Goal: Task Accomplishment & Management: Manage account settings

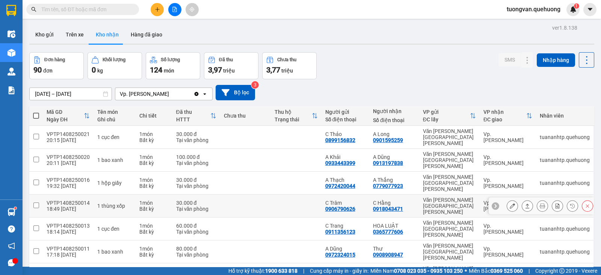
scroll to position [58, 0]
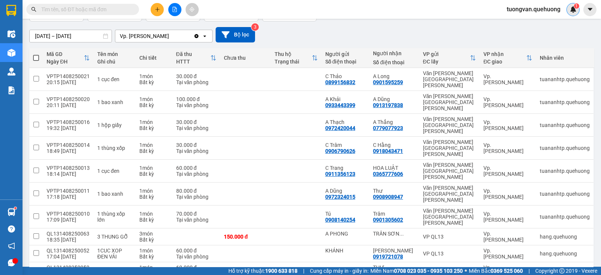
click at [572, 12] on img at bounding box center [572, 9] width 7 height 7
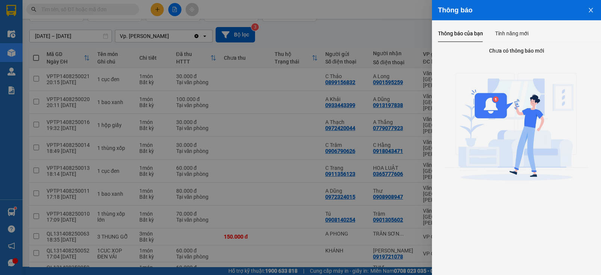
click at [591, 9] on icon "close" at bounding box center [591, 10] width 6 height 6
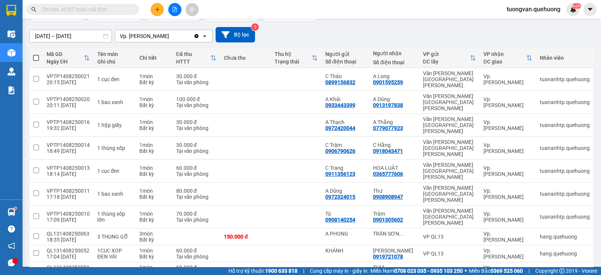
click at [532, 14] on span "tuongvan.quehuong" at bounding box center [533, 9] width 66 height 9
click at [528, 41] on li "Đổi mật khẩu" at bounding box center [533, 35] width 68 height 12
click at [532, 10] on span "tuongvan.quehuong" at bounding box center [533, 9] width 66 height 9
click at [532, 24] on span "Đăng xuất" at bounding box center [536, 23] width 51 height 8
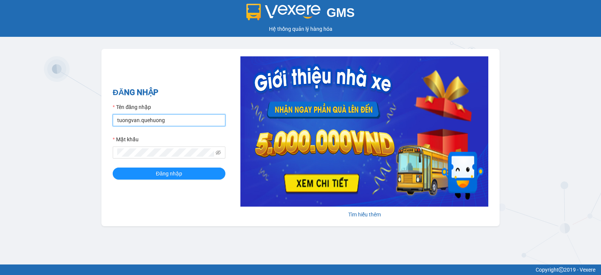
click at [199, 123] on input "tuongvan.quehuong" at bounding box center [169, 120] width 113 height 12
type input "phuongoanhkt.[GEOGRAPHIC_DATA]"
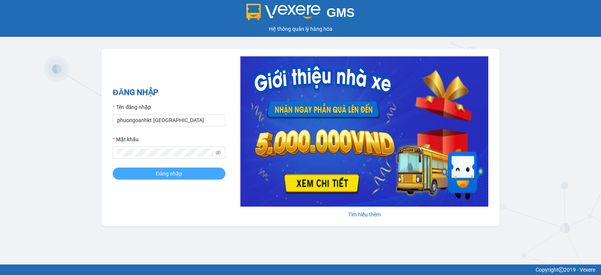
click at [169, 175] on span "Đăng nhập" at bounding box center [169, 173] width 26 height 8
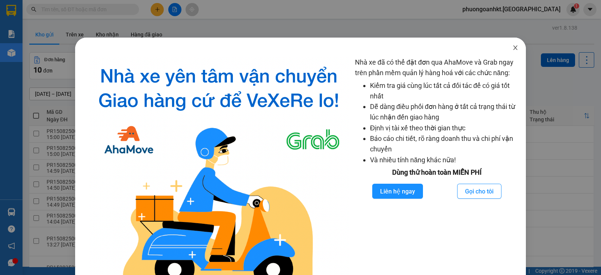
click at [507, 45] on span "Close" at bounding box center [515, 48] width 21 height 21
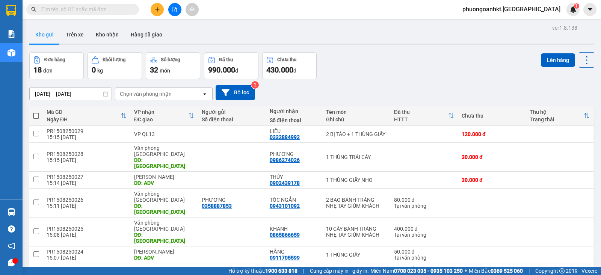
click at [160, 11] on button at bounding box center [157, 9] width 13 height 13
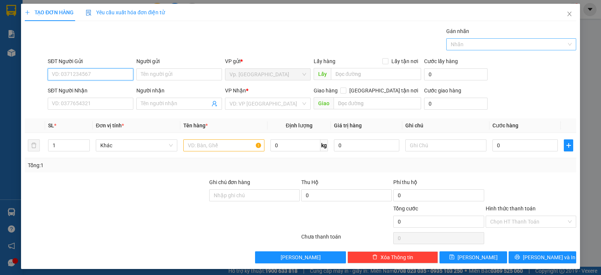
click at [481, 42] on div at bounding box center [507, 44] width 119 height 9
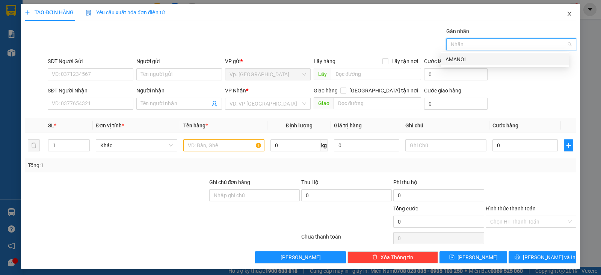
click at [566, 15] on icon "close" at bounding box center [569, 14] width 6 height 6
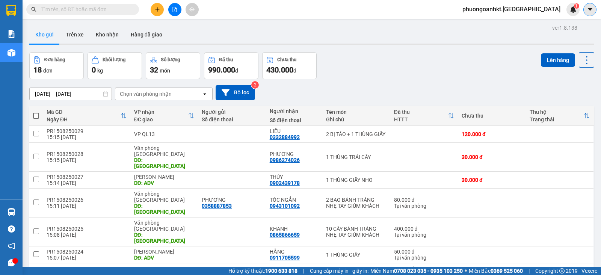
click at [592, 10] on icon "caret-down" at bounding box center [589, 9] width 7 height 7
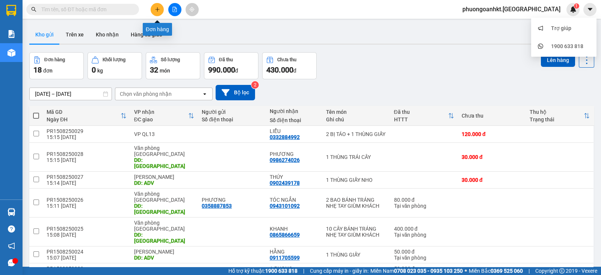
click at [158, 7] on icon "plus" at bounding box center [157, 9] width 5 height 5
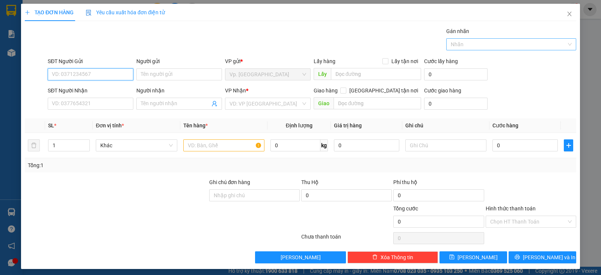
click at [470, 47] on div at bounding box center [507, 44] width 119 height 9
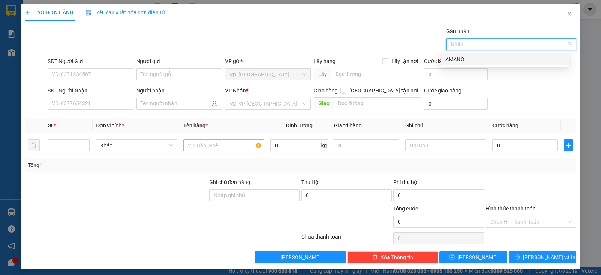
click at [476, 59] on div "AMANOI" at bounding box center [504, 59] width 119 height 8
click at [520, 215] on div "Chọn HT Thanh Toán" at bounding box center [530, 221] width 90 height 12
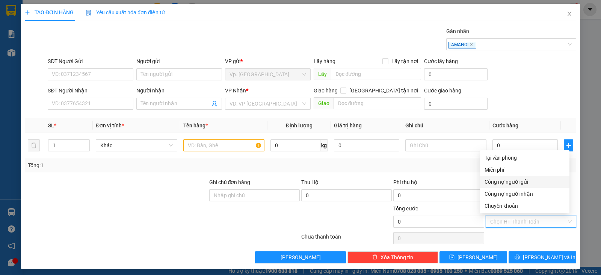
click at [518, 185] on div "Công nợ người gửi" at bounding box center [524, 182] width 80 height 8
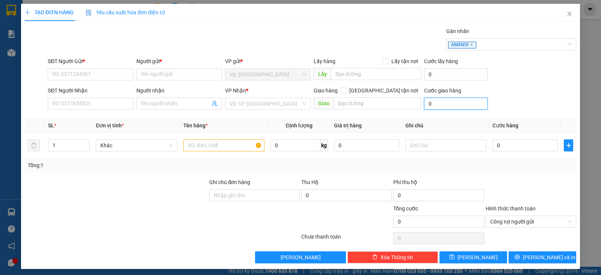
click at [446, 107] on input "0" at bounding box center [455, 104] width 63 height 12
click at [434, 104] on input "0" at bounding box center [455, 104] width 63 height 12
drag, startPoint x: 438, startPoint y: 104, endPoint x: 421, endPoint y: 104, distance: 16.5
click at [424, 104] on input "0" at bounding box center [455, 104] width 63 height 12
click at [432, 105] on input "0" at bounding box center [455, 104] width 63 height 12
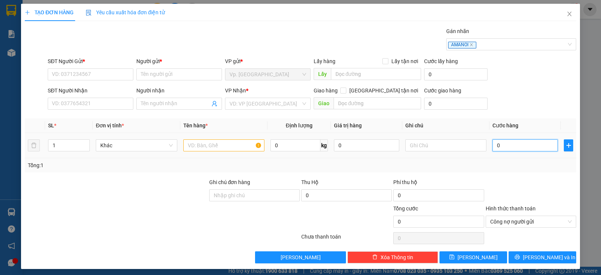
click at [495, 146] on input "0" at bounding box center [524, 145] width 65 height 12
click at [501, 147] on input "0" at bounding box center [524, 145] width 65 height 12
drag, startPoint x: 499, startPoint y: 146, endPoint x: 488, endPoint y: 146, distance: 11.3
click at [492, 146] on input "0" at bounding box center [524, 145] width 65 height 12
type input "5"
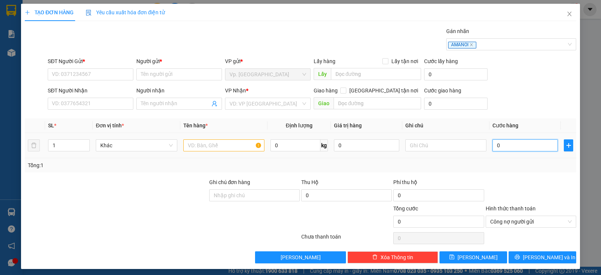
type input "5"
type input "50"
type input "50.000"
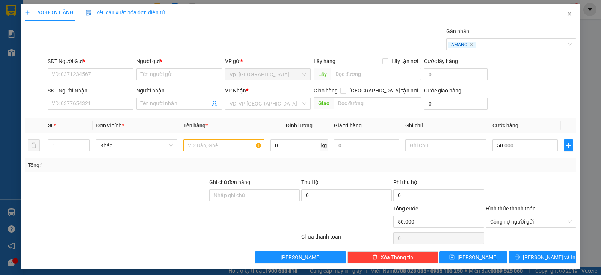
click at [481, 175] on div "Transit Pickup Surcharge Ids Transit Deliver Surcharge Ids Transit Deliver Surc…" at bounding box center [300, 145] width 551 height 236
click at [449, 104] on input "0" at bounding box center [455, 104] width 63 height 12
click at [516, 143] on input "50.000" at bounding box center [524, 145] width 65 height 12
click at [439, 106] on input "0" at bounding box center [455, 104] width 63 height 12
type input "5"
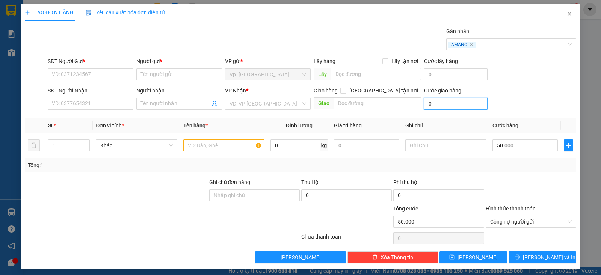
type input "50.005"
type input "50"
type input "50.050"
type input "50.000"
type input "100.000"
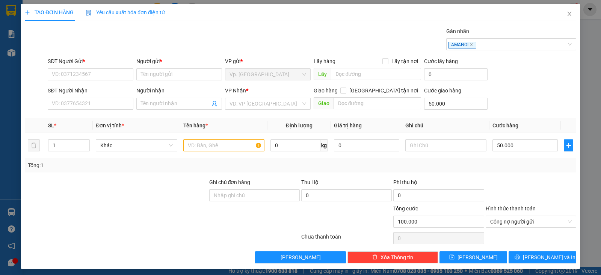
click at [532, 117] on div "Transit Pickup Surcharge Ids Transit Deliver Surcharge Ids Transit Deliver Surc…" at bounding box center [300, 145] width 551 height 236
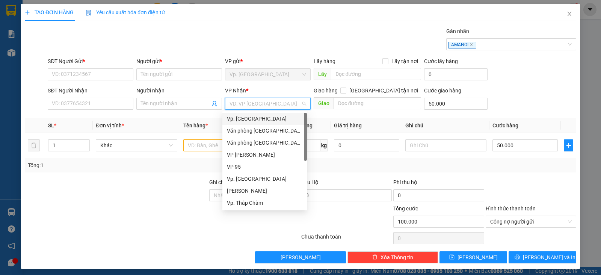
click at [285, 105] on input "search" at bounding box center [264, 103] width 71 height 11
click at [276, 122] on div "Vp. [GEOGRAPHIC_DATA]" at bounding box center [264, 118] width 75 height 8
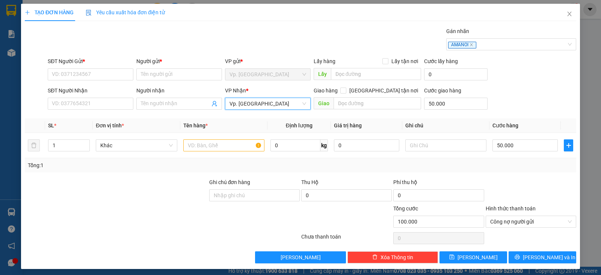
click at [268, 102] on span "Vp. [GEOGRAPHIC_DATA]" at bounding box center [267, 103] width 77 height 11
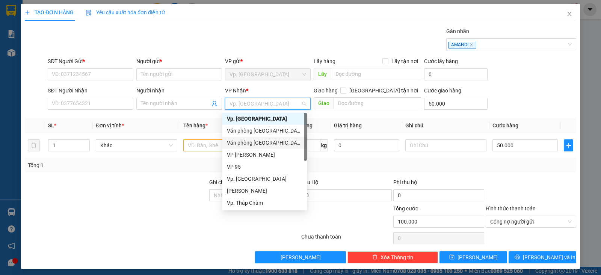
click at [267, 143] on div "Văn phòng [GEOGRAPHIC_DATA]" at bounding box center [264, 143] width 75 height 8
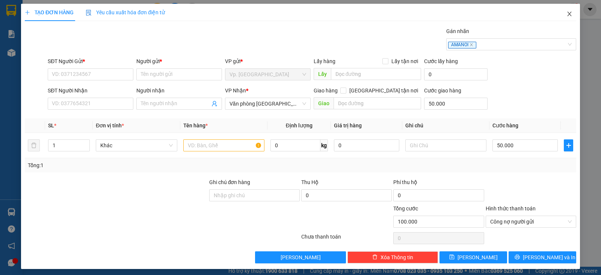
click at [566, 15] on icon "close" at bounding box center [569, 14] width 6 height 6
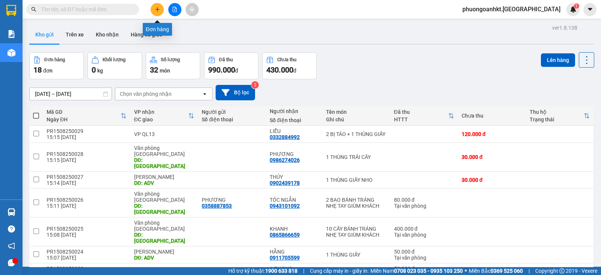
click at [161, 8] on button at bounding box center [157, 9] width 13 height 13
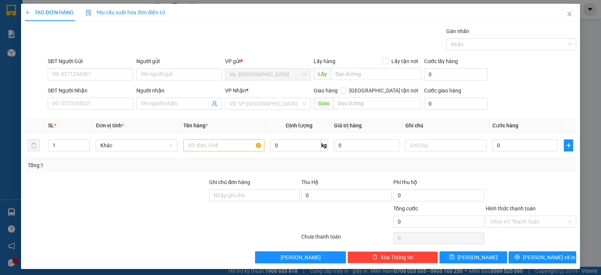
click at [432, 111] on div "Cước giao hàng 0" at bounding box center [455, 99] width 63 height 26
click at [432, 105] on input "0" at bounding box center [455, 104] width 63 height 12
click at [437, 95] on div "Cước giao hàng" at bounding box center [455, 91] width 63 height 11
click at [441, 73] on input "0" at bounding box center [455, 74] width 63 height 12
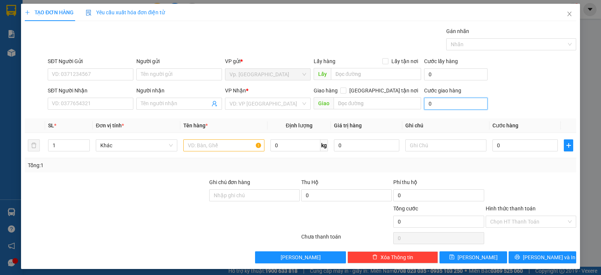
click at [440, 98] on input "0" at bounding box center [455, 104] width 63 height 12
click at [441, 119] on th "Ghi chú" at bounding box center [445, 125] width 87 height 15
click at [441, 113] on div "Transit Pickup Surcharge Ids Transit Deliver Surcharge Ids Transit Deliver Surc…" at bounding box center [300, 145] width 551 height 236
click at [443, 102] on input "0" at bounding box center [455, 104] width 63 height 12
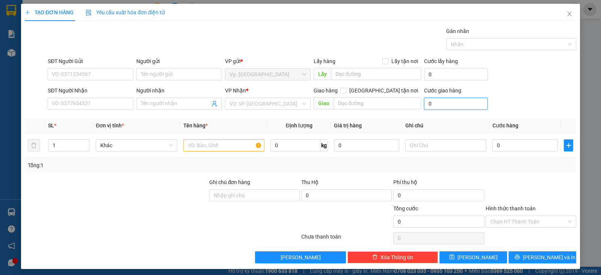
click at [432, 105] on input "0" at bounding box center [455, 104] width 63 height 12
drag, startPoint x: 462, startPoint y: 91, endPoint x: 424, endPoint y: 92, distance: 37.9
click at [424, 92] on div "Cước giao hàng" at bounding box center [455, 91] width 63 height 11
click at [565, 17] on span "Close" at bounding box center [569, 14] width 21 height 21
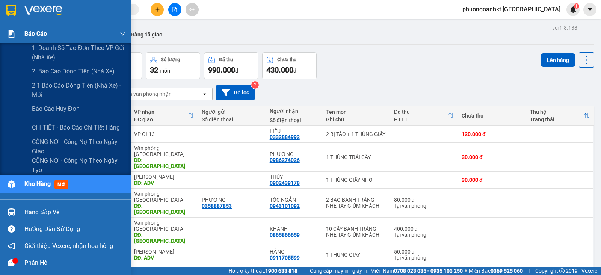
click at [49, 35] on div "Báo cáo" at bounding box center [74, 33] width 101 height 19
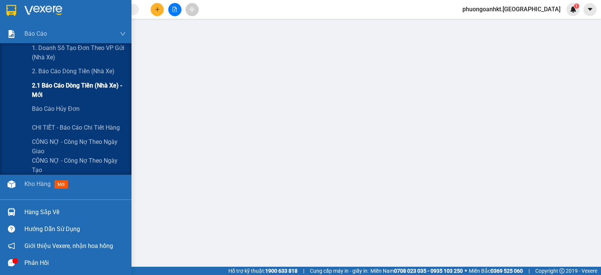
click at [86, 87] on span "2.1 Báo cáo dòng tiền (nhà xe) - mới" at bounding box center [79, 90] width 94 height 19
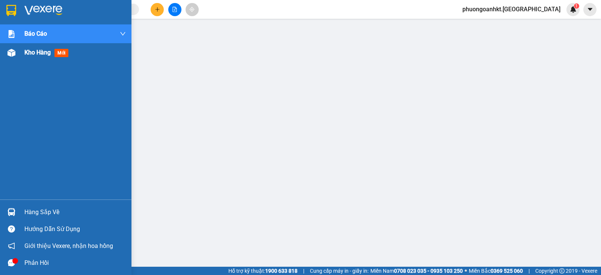
click at [14, 56] on img at bounding box center [12, 53] width 8 height 8
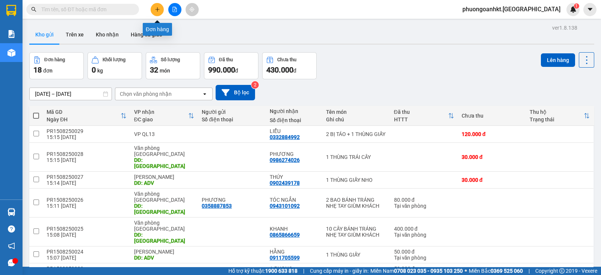
click at [156, 11] on icon "plus" at bounding box center [157, 9] width 5 height 5
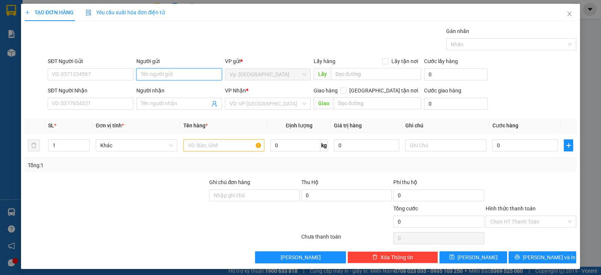
click at [179, 74] on input "Người gửi" at bounding box center [179, 74] width 86 height 12
type input "a"
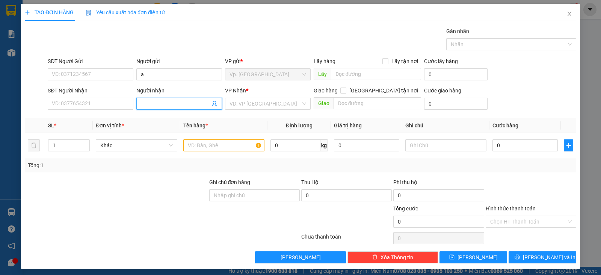
click at [177, 105] on input "Người nhận" at bounding box center [175, 103] width 69 height 8
type input "b"
click at [287, 101] on input "search" at bounding box center [264, 103] width 71 height 11
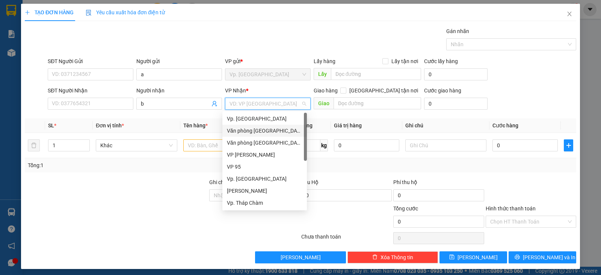
click at [257, 131] on div "Văn phòng [GEOGRAPHIC_DATA]" at bounding box center [264, 131] width 75 height 8
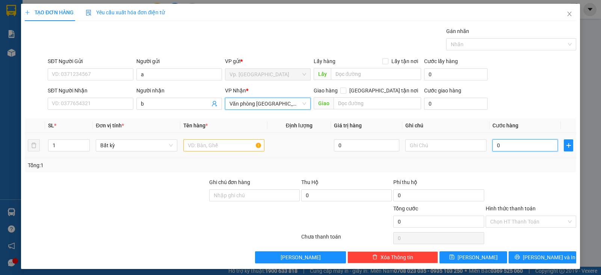
click at [503, 149] on input "0" at bounding box center [524, 145] width 65 height 12
type input "5"
type input "50"
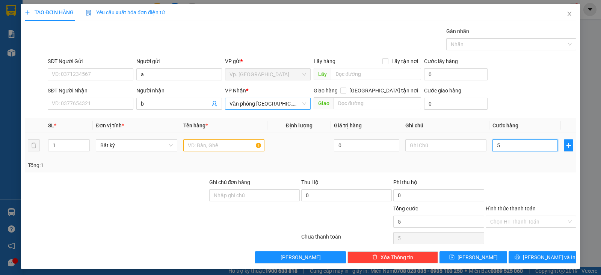
type input "50"
type input "500"
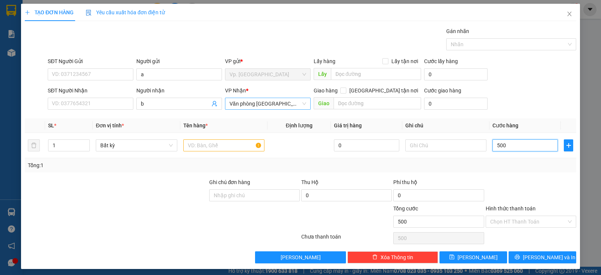
type input "5.000"
type input "50.000"
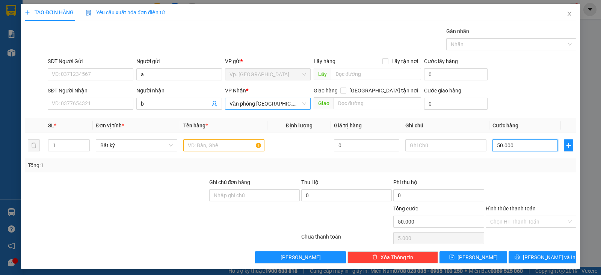
type input "50.000"
click at [227, 147] on input "text" at bounding box center [223, 145] width 81 height 12
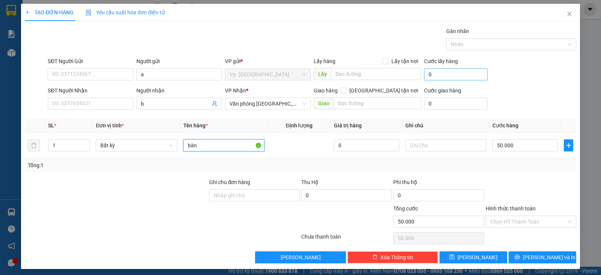
type input "bàn"
click at [438, 72] on input "0" at bounding box center [455, 74] width 63 height 12
click at [436, 101] on input "0" at bounding box center [455, 104] width 63 height 12
click at [565, 45] on div "Nhãn" at bounding box center [511, 44] width 130 height 12
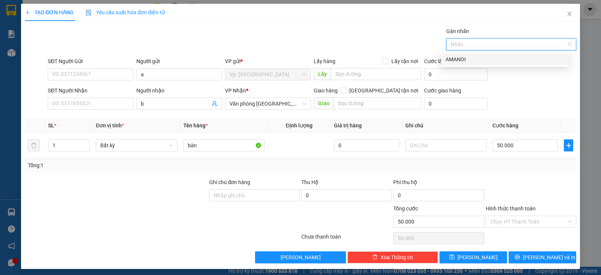
click at [495, 61] on div "AMANOI" at bounding box center [504, 59] width 119 height 8
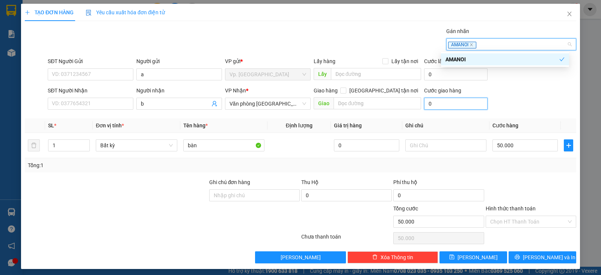
click at [432, 104] on input "0" at bounding box center [455, 104] width 63 height 12
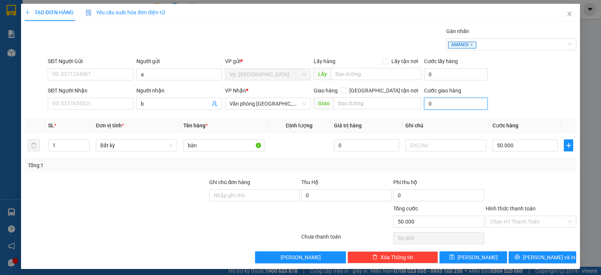
type input "5"
type input "50.005"
type input "50"
type input "50.050"
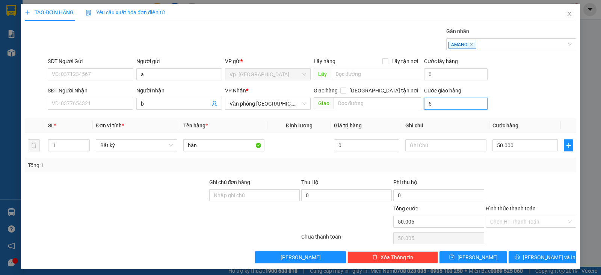
type input "50.050"
type input "500"
type input "50.500"
type input "5.000"
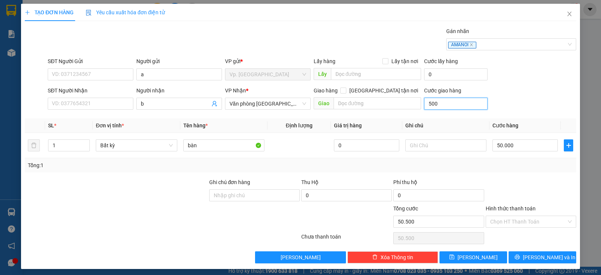
type input "55.000"
type input "50.000"
type input "100.000"
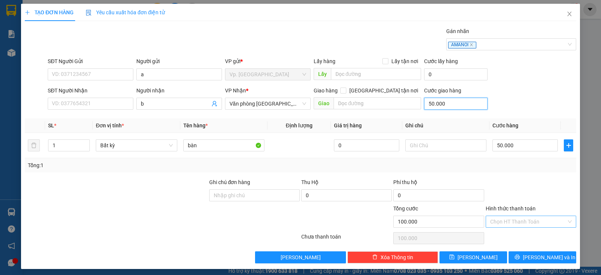
type input "50.000"
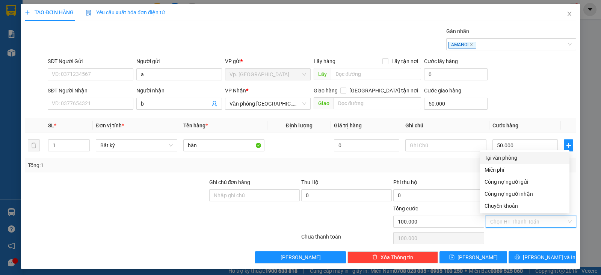
click at [507, 223] on input "Hình thức thanh toán" at bounding box center [528, 221] width 76 height 11
click at [522, 194] on div "Công nợ người nhận" at bounding box center [524, 194] width 80 height 8
type input "0"
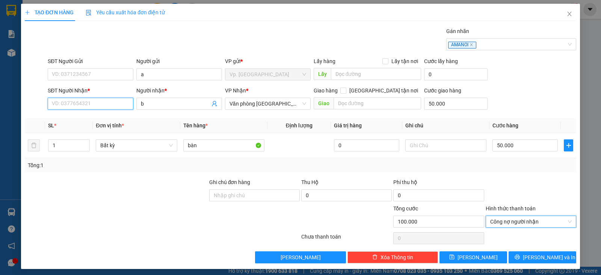
click at [109, 100] on input "SĐT Người Nhận *" at bounding box center [91, 104] width 86 height 12
type input "0983103721"
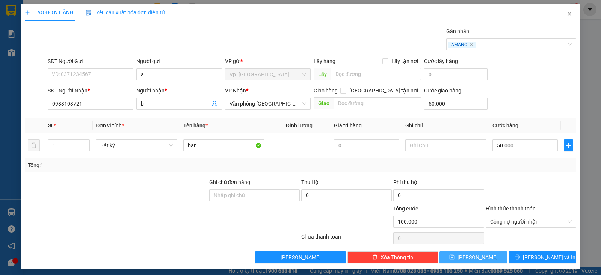
click at [455, 258] on button "[PERSON_NAME]" at bounding box center [473, 257] width 68 height 12
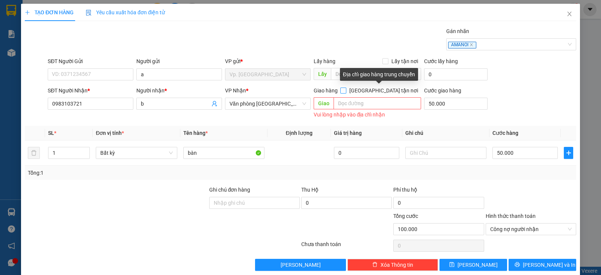
click at [345, 91] on input "[GEOGRAPHIC_DATA] tận nơi" at bounding box center [342, 89] width 5 height 5
checkbox input "true"
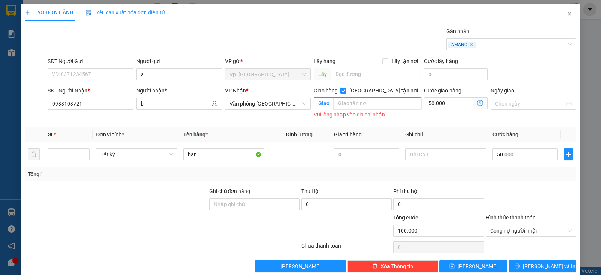
click at [380, 100] on input "text" at bounding box center [377, 103] width 88 height 12
type input "gtn"
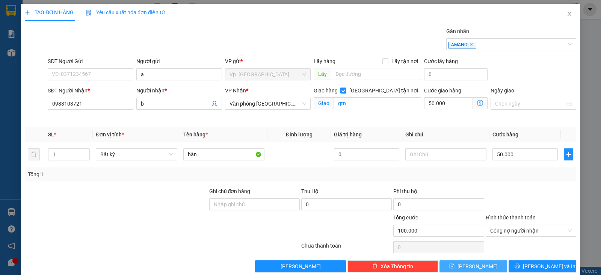
drag, startPoint x: 475, startPoint y: 249, endPoint x: 498, endPoint y: 196, distance: 57.5
click at [498, 196] on div "Transit Pickup Surcharge Ids Transit Deliver Surcharge Ids Transit Deliver Surc…" at bounding box center [300, 149] width 551 height 245
click at [472, 264] on span "[PERSON_NAME]" at bounding box center [477, 266] width 40 height 8
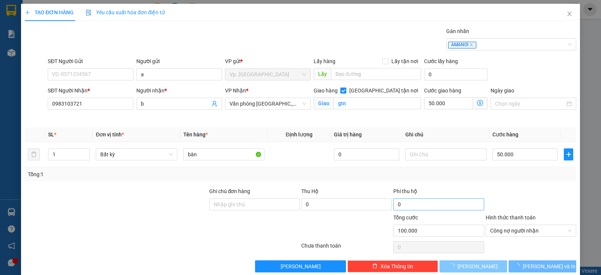
checkbox input "false"
type input "0"
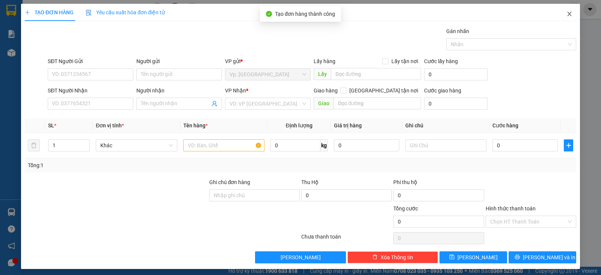
click at [559, 13] on span "Close" at bounding box center [569, 14] width 21 height 21
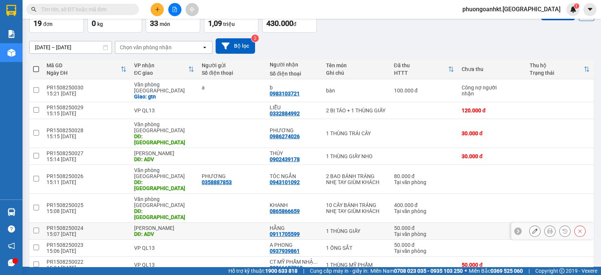
scroll to position [58, 0]
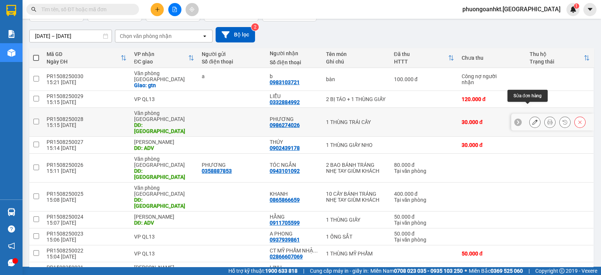
click at [532, 119] on icon at bounding box center [534, 121] width 5 height 5
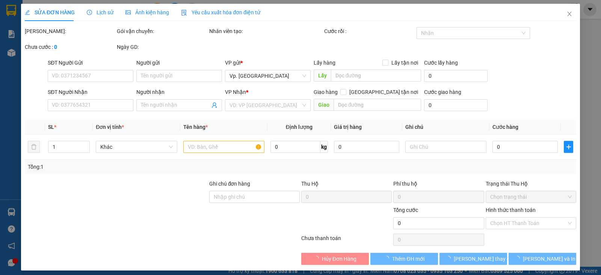
type input "0986274026"
type input "PHƯƠNG"
type input "TÂN PHÚ"
type input "30.000"
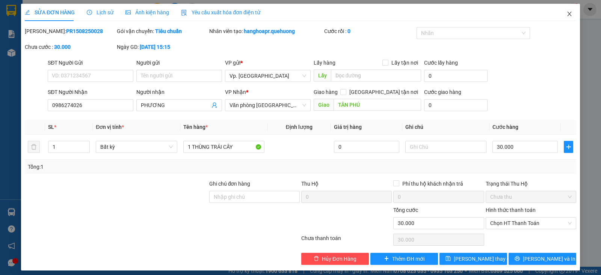
click at [567, 15] on icon "close" at bounding box center [569, 14] width 4 height 5
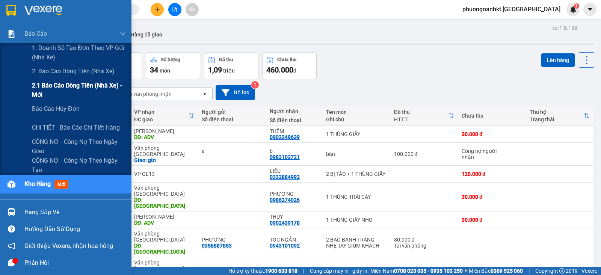
click at [98, 85] on span "2.1 Báo cáo dòng tiền (nhà xe) - mới" at bounding box center [79, 90] width 94 height 19
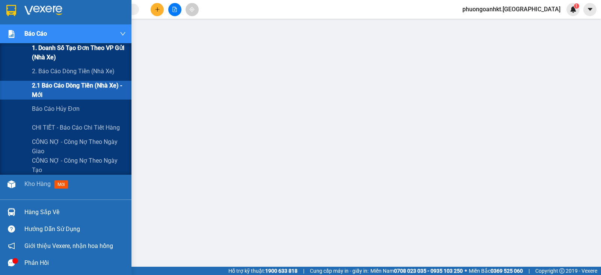
click at [19, 50] on div "1. Doanh số tạo đơn theo VP gửi (nhà xe)" at bounding box center [65, 52] width 131 height 19
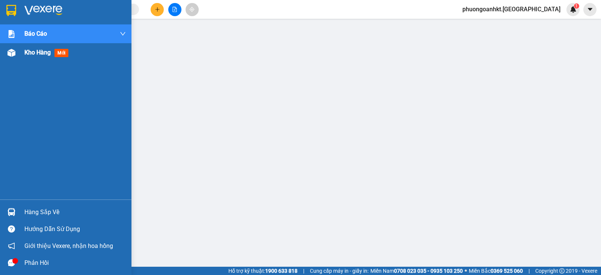
click at [15, 49] on img at bounding box center [12, 53] width 8 height 8
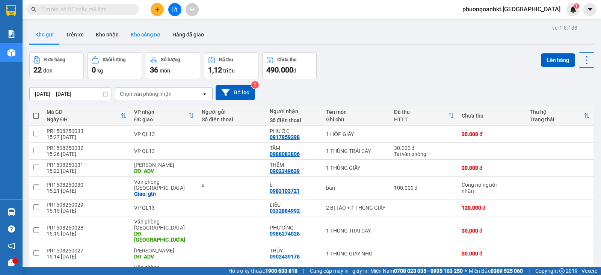
click at [145, 39] on button "Kho công nợ" at bounding box center [146, 35] width 42 height 18
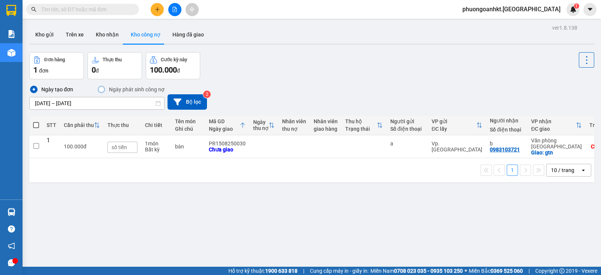
drag, startPoint x: 244, startPoint y: 155, endPoint x: 261, endPoint y: 159, distance: 16.9
click at [261, 159] on div "1 10 / trang open" at bounding box center [311, 170] width 565 height 24
click at [188, 105] on button "Bộ lọc" at bounding box center [186, 101] width 39 height 15
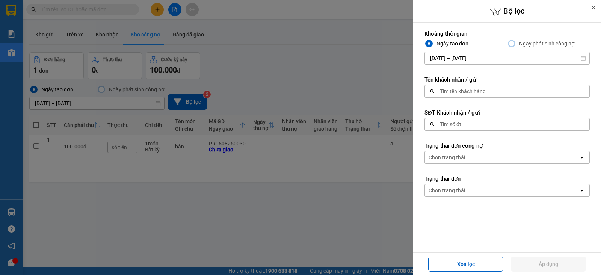
click at [475, 87] on div "Tìm tên khách hàng" at bounding box center [463, 91] width 46 height 8
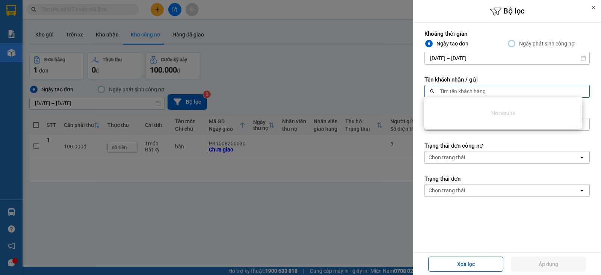
click at [503, 228] on form "Khoảng thời gian Ngày tạo đơn Ngày phát sinh công nợ 12/08/2025 – 15/08/2025 Pr…" at bounding box center [506, 147] width 165 height 234
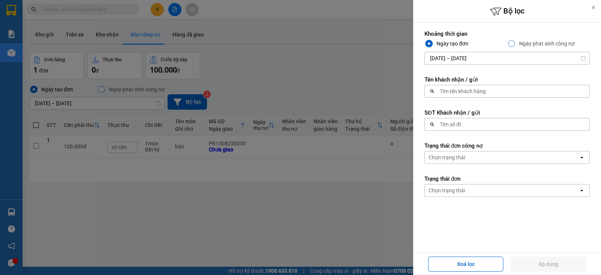
click at [589, 8] on div at bounding box center [593, 7] width 15 height 15
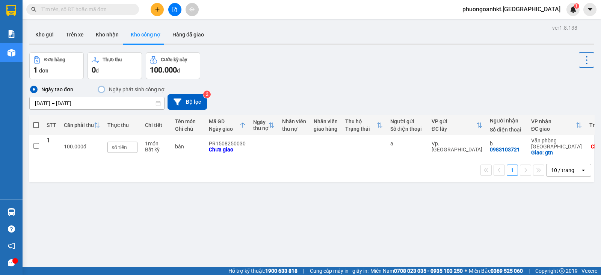
click at [35, 125] on span at bounding box center [36, 125] width 6 height 6
click at [36, 121] on input "checkbox" at bounding box center [36, 121] width 0 height 0
checkbox input "true"
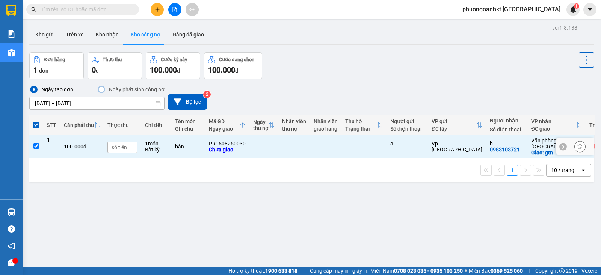
click at [114, 145] on input "text" at bounding box center [122, 147] width 30 height 11
type input "1.000 đ"
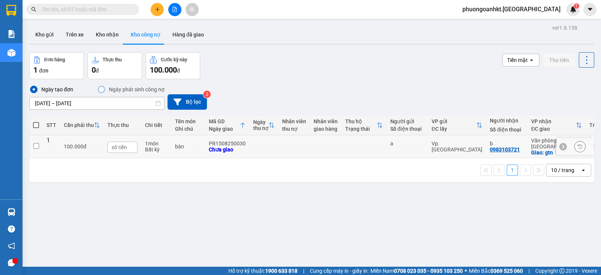
click at [36, 143] on input "checkbox" at bounding box center [36, 146] width 6 height 6
checkbox input "true"
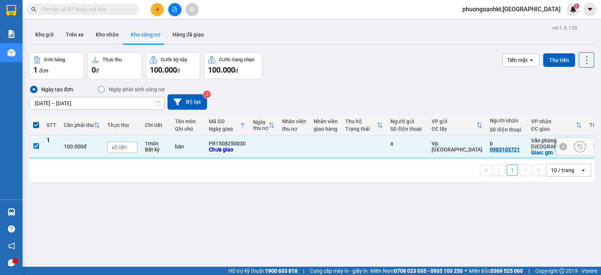
click at [114, 145] on input "text" at bounding box center [122, 147] width 30 height 11
type input "80.000 đ"
click at [38, 126] on span at bounding box center [36, 125] width 6 height 6
click at [36, 121] on input "checkbox" at bounding box center [36, 121] width 0 height 0
drag, startPoint x: 113, startPoint y: 145, endPoint x: 151, endPoint y: 148, distance: 37.7
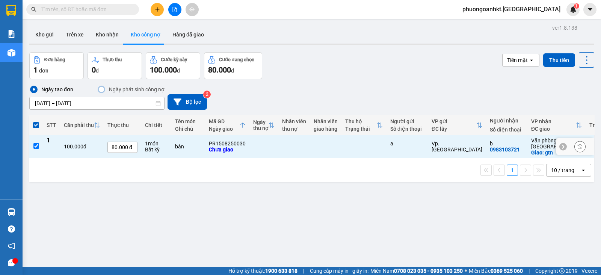
click at [151, 148] on tr "1 100.000 đ 80.000 đ 1 món Bất kỳ bàn PR1508250030 Chưa giao a Vp. [PERSON_NAME…" at bounding box center [323, 146] width 589 height 23
checkbox input "false"
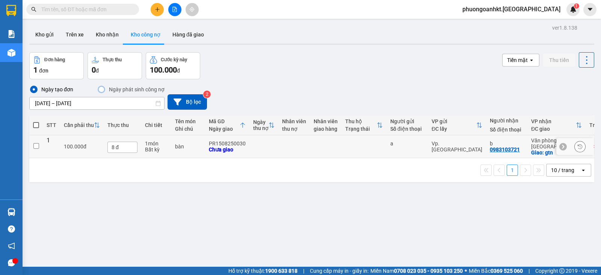
type input "8 đ"
type input "0 đ"
click at [150, 158] on div "1 10 / trang open" at bounding box center [311, 170] width 565 height 24
click at [37, 143] on input "checkbox" at bounding box center [36, 146] width 6 height 6
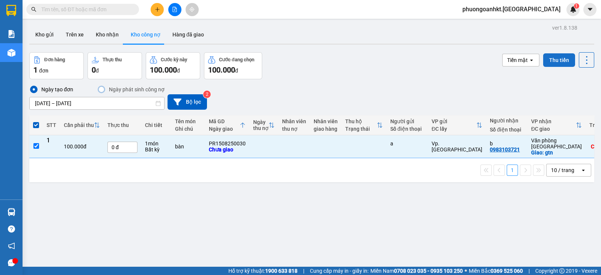
click at [545, 59] on button "Thu tiền" at bounding box center [559, 60] width 32 height 14
checkbox input "false"
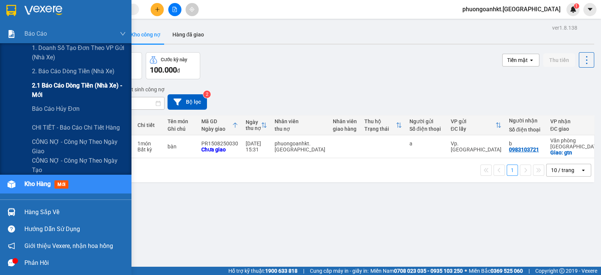
click at [84, 83] on span "2.1 Báo cáo dòng tiền (nhà xe) - mới" at bounding box center [79, 90] width 94 height 19
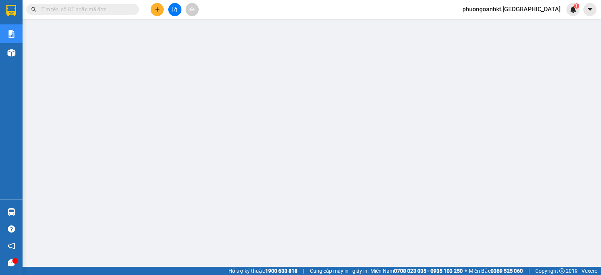
scroll to position [47, 0]
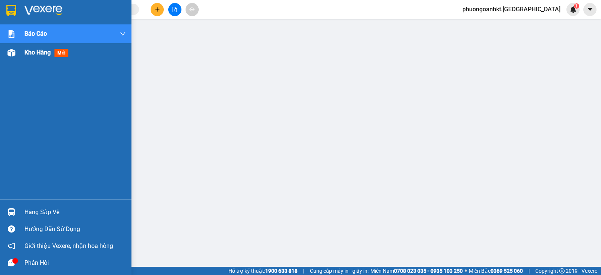
click at [24, 55] on div "Kho hàng mới" at bounding box center [65, 52] width 131 height 19
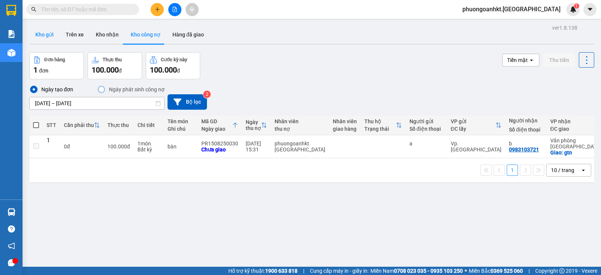
click at [53, 35] on button "Kho gửi" at bounding box center [44, 35] width 30 height 18
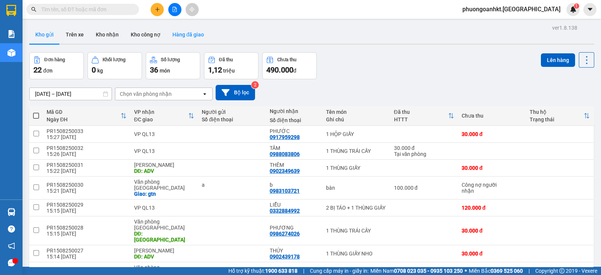
click at [191, 37] on button "Hàng đã giao" at bounding box center [188, 35] width 44 height 18
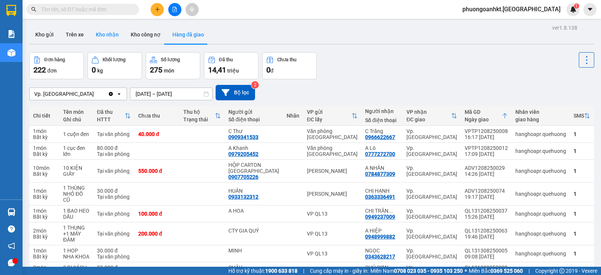
click at [108, 38] on button "Kho nhận" at bounding box center [107, 35] width 35 height 18
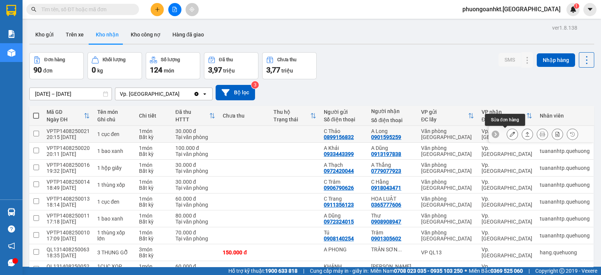
click at [509, 134] on icon at bounding box center [511, 133] width 5 height 5
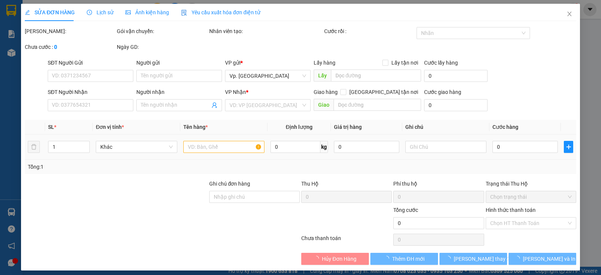
type input "0899156832"
type input "C Thảo"
type input "0901595259"
type input "A Long"
type input "30.000"
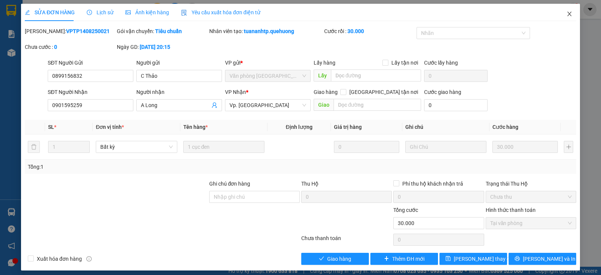
click at [567, 13] on span "Close" at bounding box center [569, 14] width 21 height 21
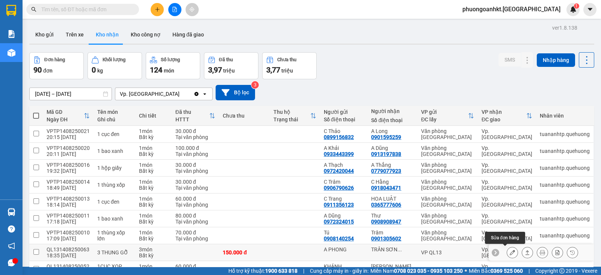
click at [508, 252] on button at bounding box center [512, 252] width 11 height 13
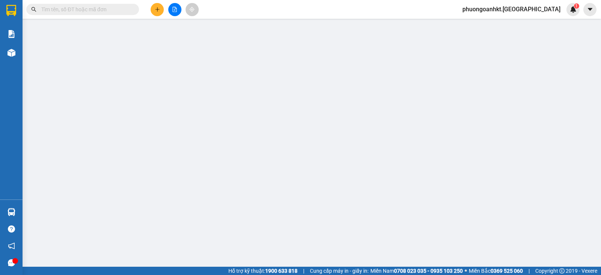
type input "A PHONG"
type input "TRÂN SƠN LONG"
type input "150.000"
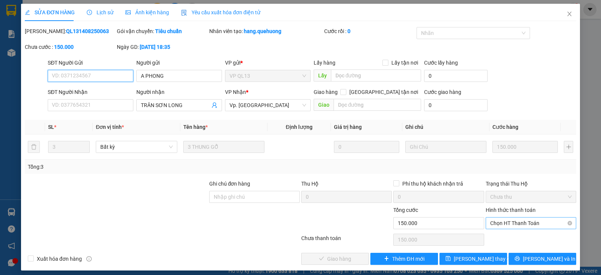
click at [512, 227] on span "Chọn HT Thanh Toán" at bounding box center [530, 222] width 81 height 11
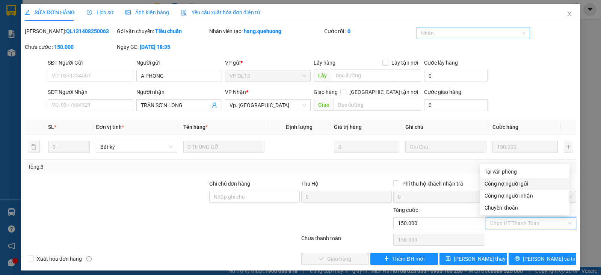
click at [441, 35] on div at bounding box center [469, 33] width 102 height 9
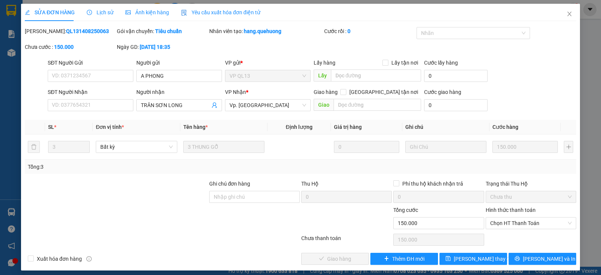
click at [525, 77] on div "SĐT Người Gửi VD: 0371234567 Người gửi A PHONG VP gửi * VP QL13 Lấy hàng Lấy tậ…" at bounding box center [311, 72] width 531 height 26
click at [445, 40] on div "Nhãn" at bounding box center [473, 34] width 114 height 15
click at [454, 34] on div at bounding box center [469, 33] width 102 height 9
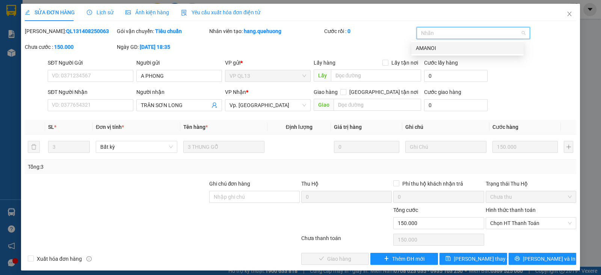
click at [440, 47] on div "AMANOI" at bounding box center [467, 48] width 103 height 8
click at [440, 32] on icon "close" at bounding box center [442, 34] width 4 height 4
click at [437, 33] on div at bounding box center [469, 33] width 102 height 9
click at [436, 48] on div "AMANOI" at bounding box center [467, 48] width 103 height 8
click at [522, 227] on span "Chọn HT Thanh Toán" at bounding box center [530, 222] width 81 height 11
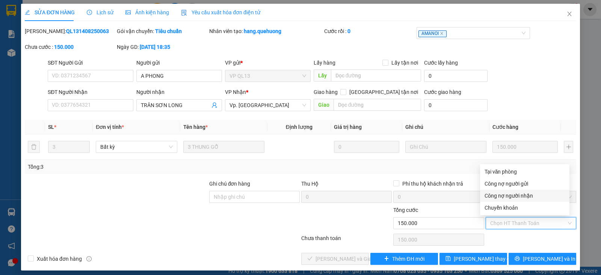
click at [516, 198] on div "Công nợ người nhận" at bounding box center [524, 195] width 80 height 8
type input "0"
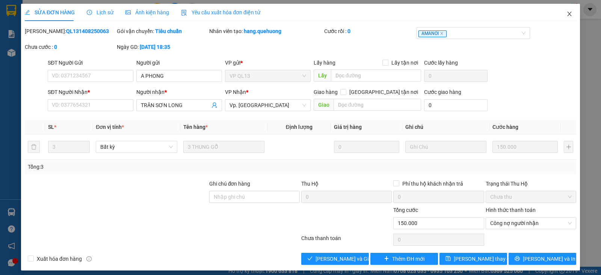
click at [566, 14] on icon "close" at bounding box center [569, 14] width 6 height 6
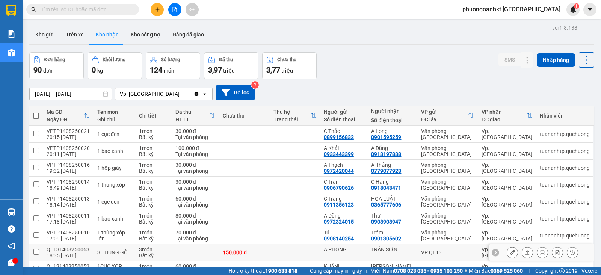
scroll to position [58, 0]
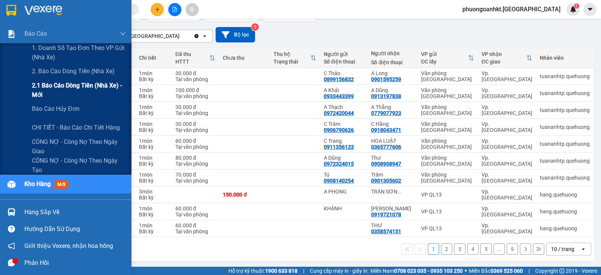
click at [78, 84] on span "2.1 Báo cáo dòng tiền (nhà xe) - mới" at bounding box center [79, 90] width 94 height 19
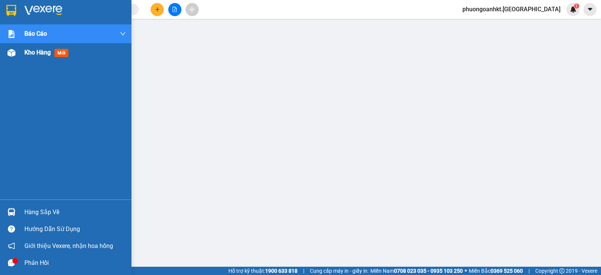
click at [9, 53] on img at bounding box center [12, 53] width 8 height 8
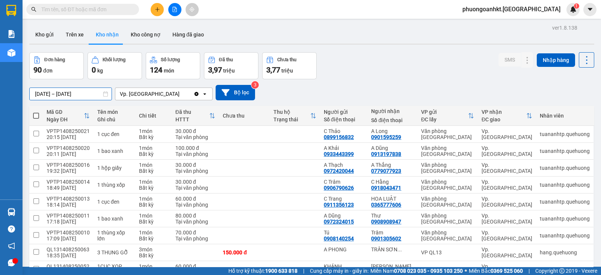
click at [63, 95] on input "[DATE] – [DATE]" at bounding box center [71, 94] width 82 height 12
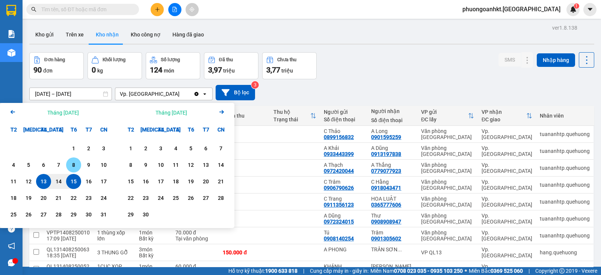
click at [75, 164] on div "8" at bounding box center [73, 164] width 11 height 9
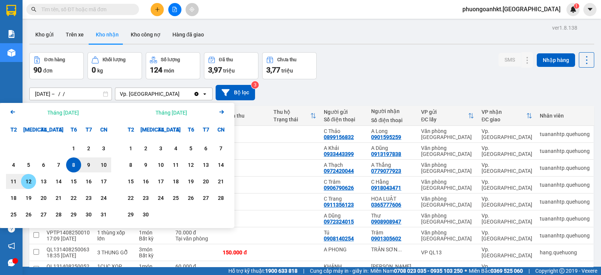
click at [30, 183] on div "12" at bounding box center [28, 181] width 11 height 9
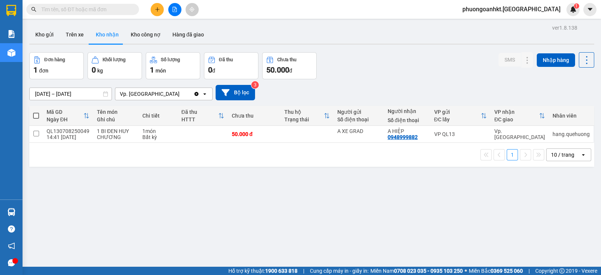
click at [76, 94] on input "[DATE] – [DATE]" at bounding box center [71, 94] width 82 height 12
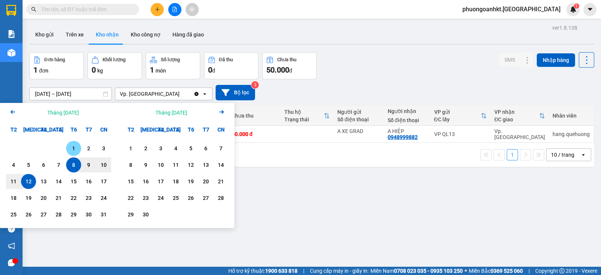
click at [72, 147] on div "1" at bounding box center [73, 148] width 11 height 9
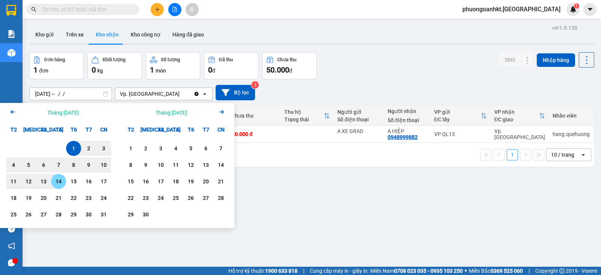
click at [57, 181] on div "14" at bounding box center [58, 181] width 11 height 9
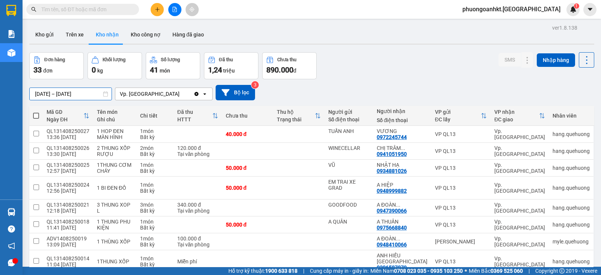
click at [90, 93] on input "[DATE] – [DATE]" at bounding box center [71, 94] width 82 height 12
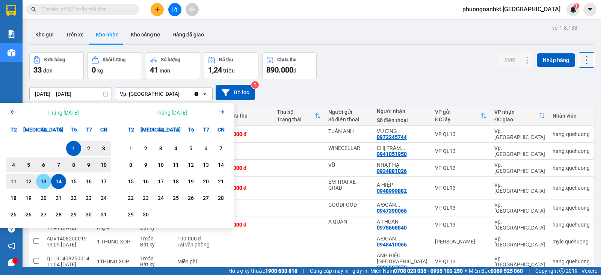
click at [45, 180] on div "13" at bounding box center [43, 181] width 11 height 9
click at [70, 145] on div "1" at bounding box center [73, 148] width 11 height 9
type input "[DATE] – [DATE]"
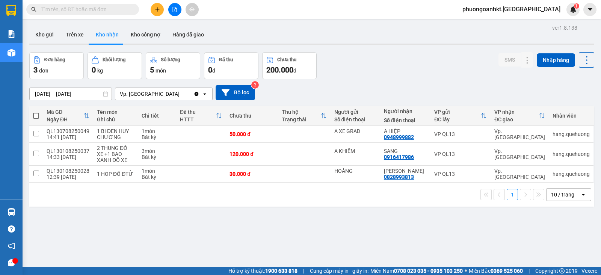
click at [67, 93] on input "[DATE] – [DATE]" at bounding box center [71, 94] width 82 height 12
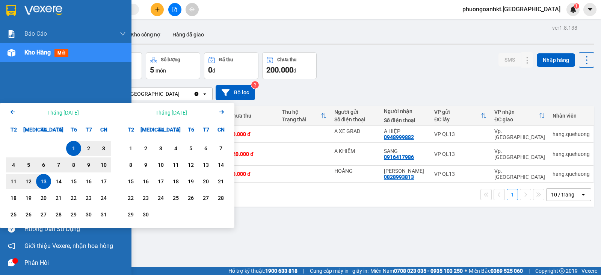
click at [11, 44] on div "Kho hàng mới" at bounding box center [65, 52] width 131 height 19
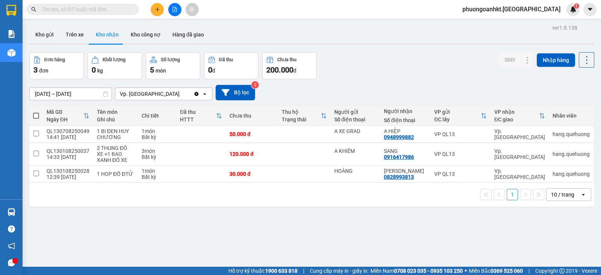
click at [155, 94] on div "Vp. [GEOGRAPHIC_DATA]" at bounding box center [154, 94] width 78 height 12
click at [279, 235] on div "ver 1.8.138 Kho gửi Trên xe Kho nhận Kho công nợ Hàng đã giao Đơn hàng 3 đơn Kh…" at bounding box center [311, 160] width 571 height 275
click at [170, 91] on div "Vp. [GEOGRAPHIC_DATA]" at bounding box center [154, 94] width 78 height 12
click at [326, 85] on div "[DATE] – [DATE] Press the down arrow key to interact with the calendar and sele…" at bounding box center [311, 92] width 565 height 15
click at [197, 93] on icon "Clear value" at bounding box center [196, 94] width 4 height 4
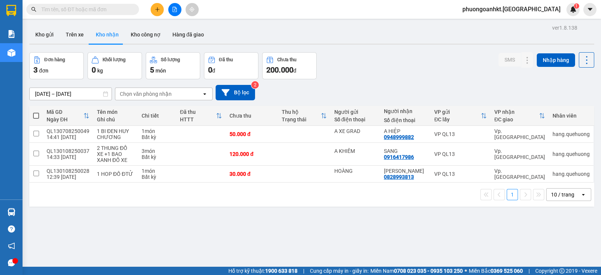
click at [187, 95] on div "Chọn văn phòng nhận" at bounding box center [158, 94] width 86 height 12
click at [41, 30] on button "Kho gửi" at bounding box center [44, 35] width 30 height 18
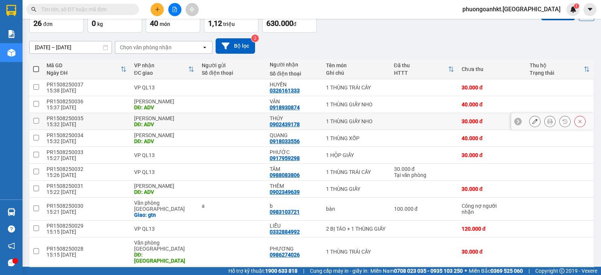
scroll to position [58, 0]
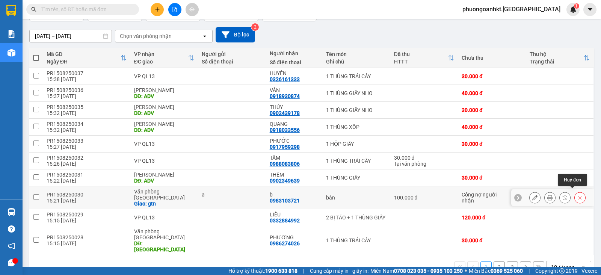
click at [577, 195] on icon at bounding box center [579, 197] width 5 height 5
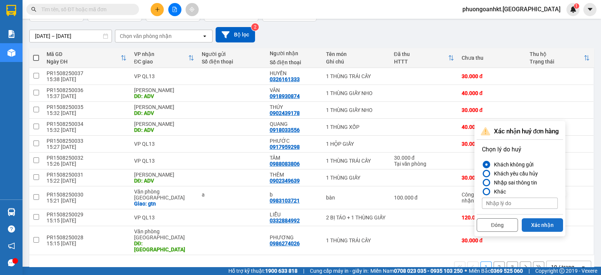
click at [550, 226] on button "Xác nhận" at bounding box center [541, 225] width 41 height 14
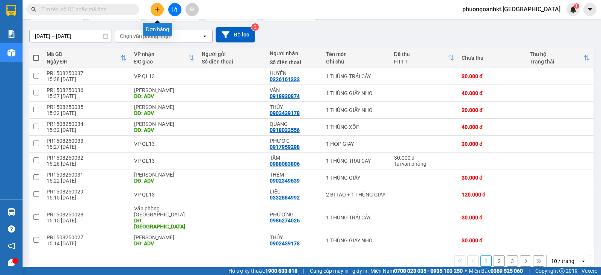
click at [160, 11] on button at bounding box center [157, 9] width 13 height 13
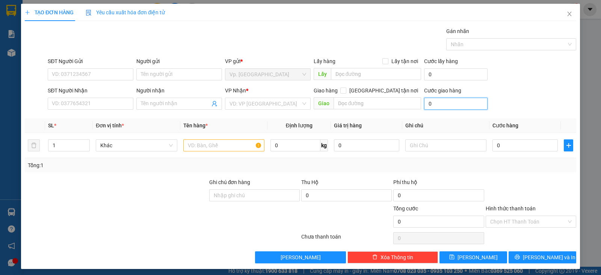
click at [444, 101] on input "0" at bounding box center [455, 104] width 63 height 12
click at [472, 50] on div "Nhãn" at bounding box center [511, 44] width 130 height 12
click at [566, 11] on icon "close" at bounding box center [569, 14] width 6 height 6
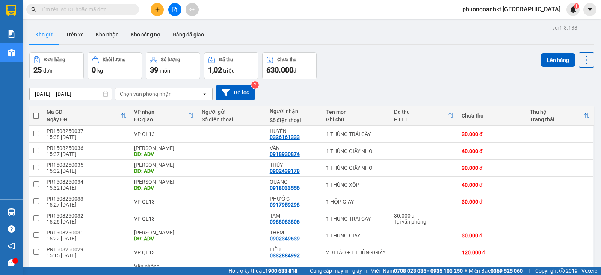
click at [158, 9] on icon "plus" at bounding box center [157, 9] width 4 height 0
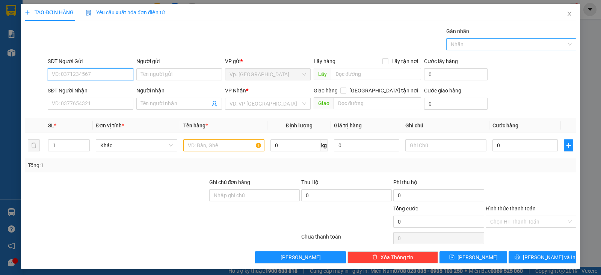
click at [469, 47] on div at bounding box center [507, 44] width 119 height 9
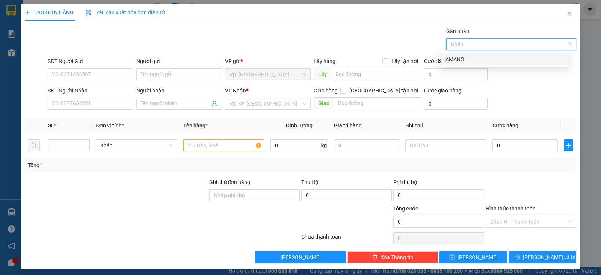
click at [470, 56] on div "AMANOI" at bounding box center [504, 59] width 119 height 8
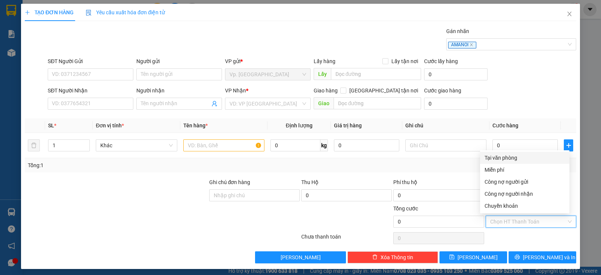
click at [510, 218] on input "Hình thức thanh toán" at bounding box center [528, 221] width 76 height 11
click at [512, 183] on div "Công nợ người gửi" at bounding box center [524, 182] width 80 height 8
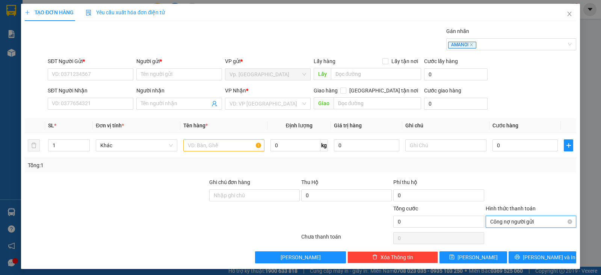
click at [520, 222] on span "Công nợ người gửi" at bounding box center [530, 221] width 81 height 11
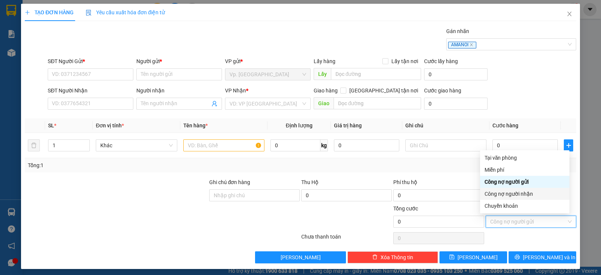
click at [467, 172] on div "Tổng: 1" at bounding box center [300, 165] width 551 height 14
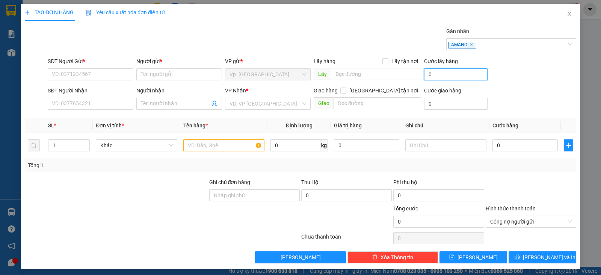
click at [434, 75] on input "0" at bounding box center [455, 74] width 63 height 12
drag, startPoint x: 452, startPoint y: 64, endPoint x: 419, endPoint y: 62, distance: 33.1
click at [424, 62] on div "Cước lấy hàng" at bounding box center [455, 62] width 63 height 11
click at [267, 98] on input "search" at bounding box center [264, 103] width 71 height 11
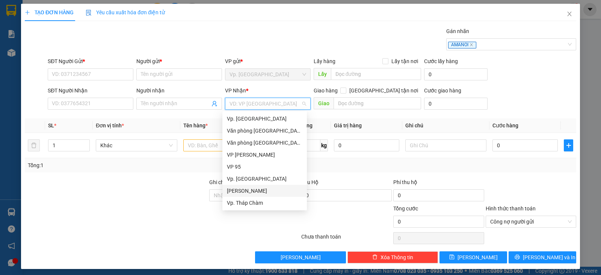
click at [244, 187] on div "[PERSON_NAME]" at bounding box center [264, 191] width 75 height 8
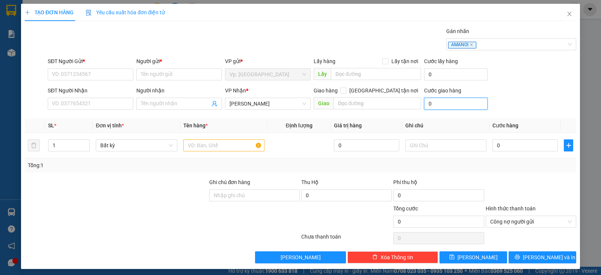
click at [430, 104] on input "0" at bounding box center [455, 104] width 63 height 12
click at [154, 215] on div at bounding box center [116, 217] width 184 height 26
click at [566, 15] on icon "close" at bounding box center [569, 14] width 6 height 6
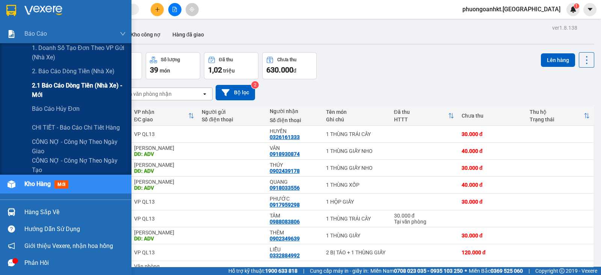
click at [62, 88] on span "2.1 Báo cáo dòng tiền (nhà xe) - mới" at bounding box center [79, 90] width 94 height 19
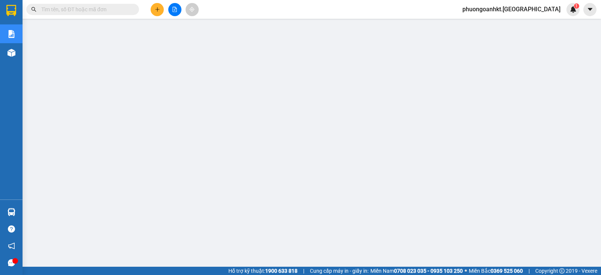
click at [167, 6] on div at bounding box center [174, 9] width 56 height 13
click at [160, 6] on button at bounding box center [157, 9] width 13 height 13
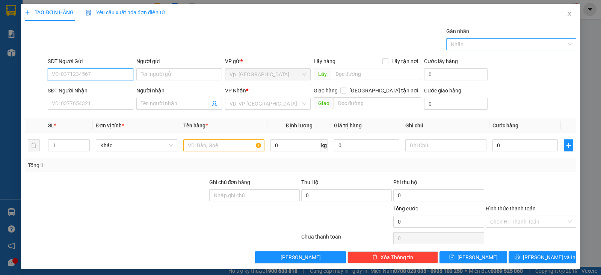
click at [563, 45] on div "Nhãn" at bounding box center [511, 44] width 130 height 12
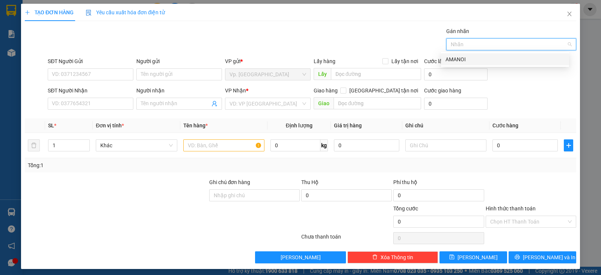
click at [504, 62] on div "AMANOI" at bounding box center [504, 59] width 119 height 8
click at [519, 84] on form "SĐT Người Gửi VD: 0371234567 Người gửi Tên người gửi VP gửi * Vp. [PERSON_NAME]…" at bounding box center [300, 85] width 551 height 56
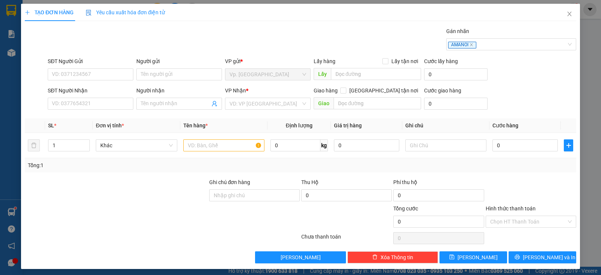
click at [137, 180] on div at bounding box center [116, 191] width 184 height 26
click at [566, 14] on icon "close" at bounding box center [569, 14] width 6 height 6
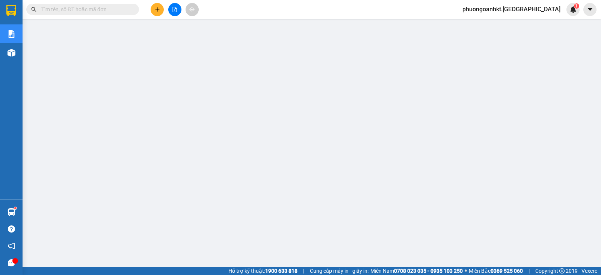
click at [175, 8] on icon "file-add" at bounding box center [174, 9] width 5 height 5
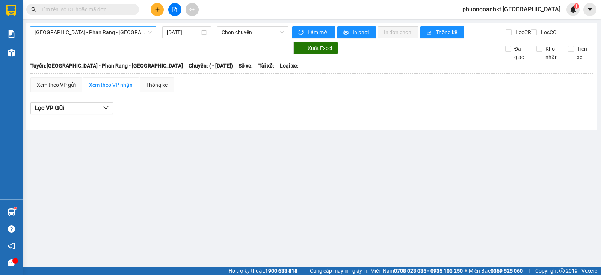
click at [148, 33] on span "Sài Gòn - Phan Rang - Ninh Sơn" at bounding box center [93, 32] width 117 height 11
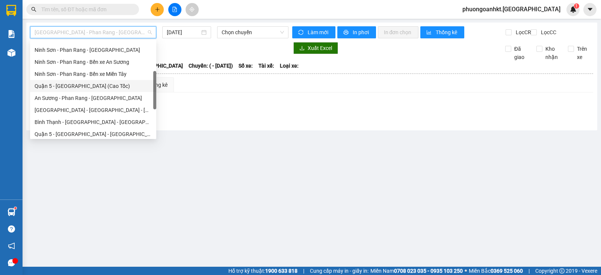
scroll to position [204, 0]
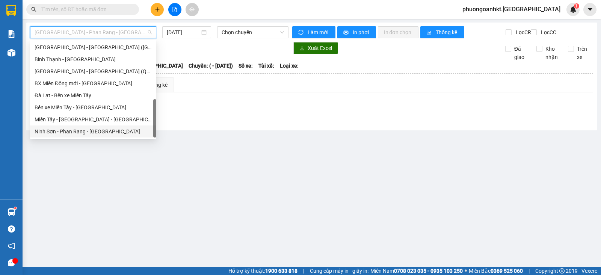
click at [101, 134] on div "Ninh Sơn - Phan Rang - Miền Tây" at bounding box center [93, 131] width 117 height 8
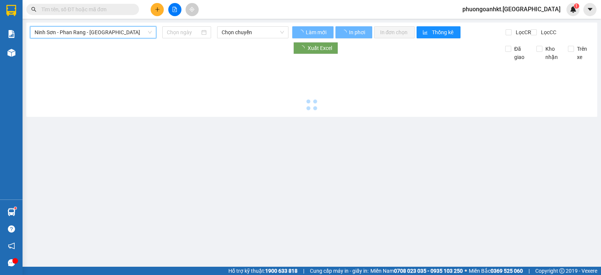
type input "[DATE]"
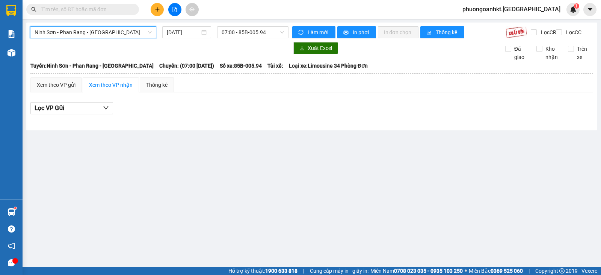
click at [261, 163] on main "Ninh Sơn - Phan Rang - Miền Tây Ninh Sơn - Phan Rang - Miền Tây 15/08/2025 07:0…" at bounding box center [300, 133] width 601 height 267
click at [176, 9] on icon "file-add" at bounding box center [174, 9] width 5 height 5
click at [447, 110] on div "Lọc VP Gửi" at bounding box center [311, 108] width 562 height 12
click at [150, 31] on span "Ninh Sơn - Phan Rang - Miền Tây" at bounding box center [93, 32] width 117 height 11
click at [195, 53] on div at bounding box center [159, 48] width 258 height 12
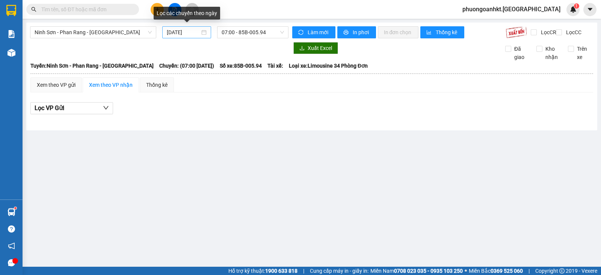
click at [205, 33] on div "[DATE]" at bounding box center [187, 32] width 40 height 8
click at [449, 61] on div "Xuất Excel Đã giao Kho nhận Trên xe" at bounding box center [311, 51] width 563 height 19
click at [92, 13] on input "text" at bounding box center [85, 9] width 89 height 8
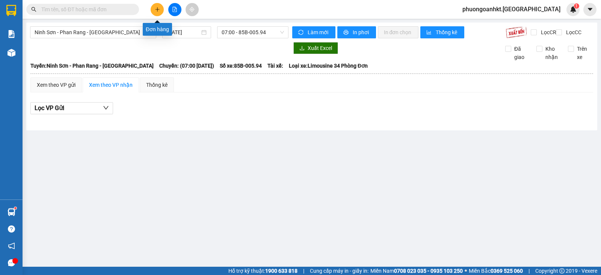
click at [161, 6] on button at bounding box center [157, 9] width 13 height 13
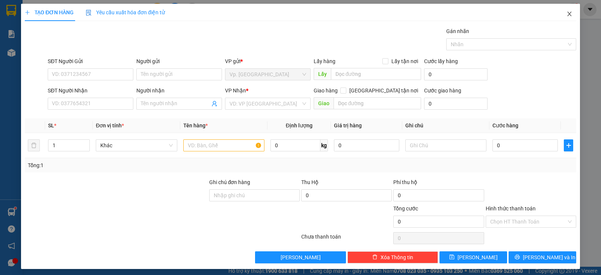
click at [566, 12] on icon "close" at bounding box center [569, 14] width 6 height 6
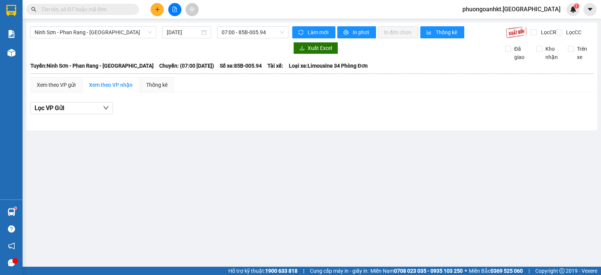
click at [158, 121] on div "Lọc VP Gửi" at bounding box center [311, 110] width 562 height 24
click at [53, 89] on div "Xem theo VP gửi" at bounding box center [56, 85] width 39 height 8
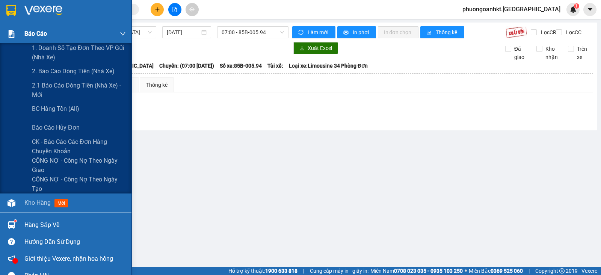
click at [22, 32] on div "Báo cáo" at bounding box center [65, 33] width 131 height 19
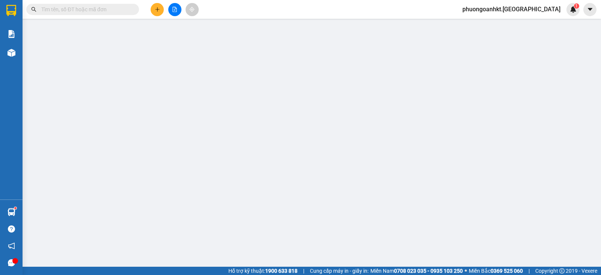
click at [113, 9] on input "text" at bounding box center [85, 9] width 89 height 8
click at [156, 9] on icon "plus" at bounding box center [157, 9] width 5 height 5
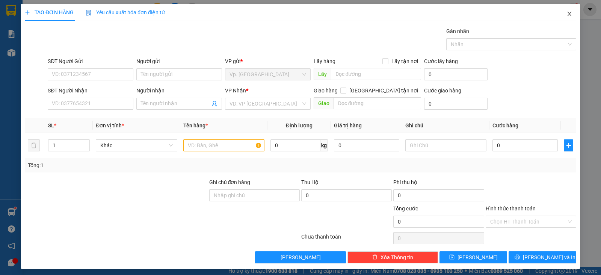
click at [567, 15] on icon "close" at bounding box center [569, 14] width 4 height 5
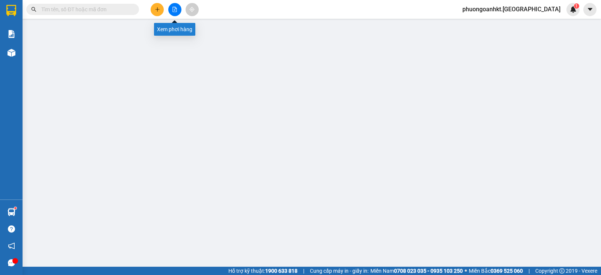
click at [173, 9] on icon "file-add" at bounding box center [174, 9] width 5 height 5
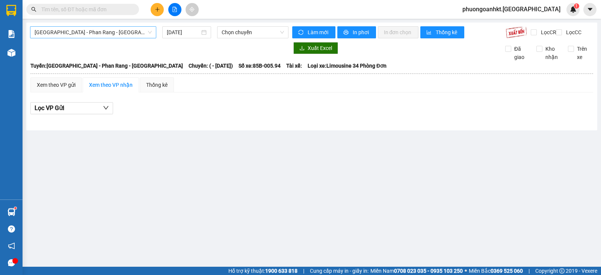
click at [149, 28] on span "Sài Gòn - Phan Rang - Ninh Sơn" at bounding box center [93, 32] width 117 height 11
click at [198, 46] on div "Sài Gòn - Phan Rang - Ninh Sơn 15/08/2025 Chọn chuyến Làm mới In phơi In đơn ch…" at bounding box center [311, 77] width 571 height 108
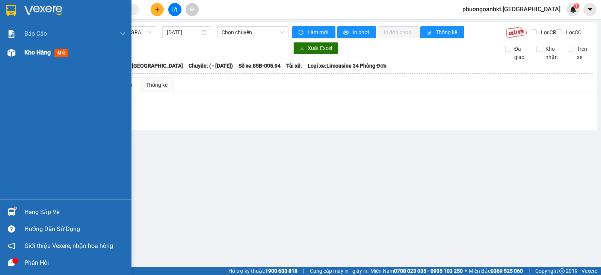
click at [48, 51] on span "Kho hàng" at bounding box center [37, 52] width 26 height 7
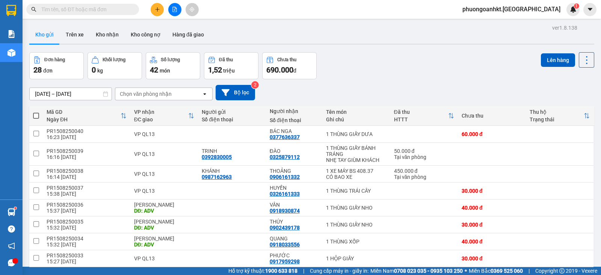
click at [202, 94] on icon "open" at bounding box center [205, 94] width 6 height 6
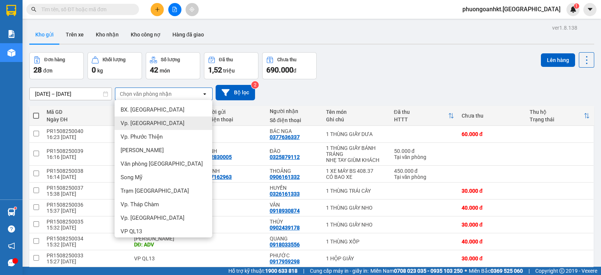
click at [164, 118] on div "Vp. [GEOGRAPHIC_DATA]" at bounding box center [163, 123] width 98 height 14
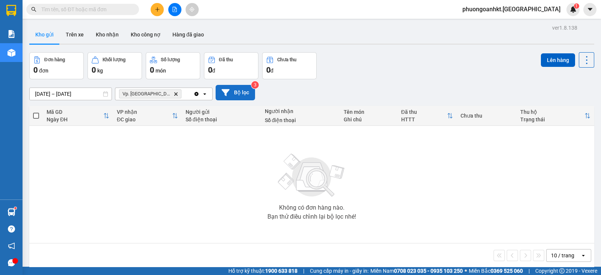
click at [237, 96] on button "Bộ lọc" at bounding box center [234, 92] width 39 height 15
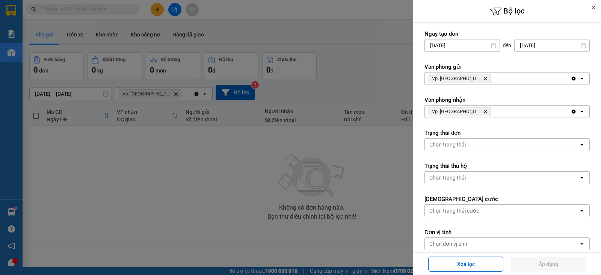
click at [371, 75] on div at bounding box center [300, 137] width 601 height 275
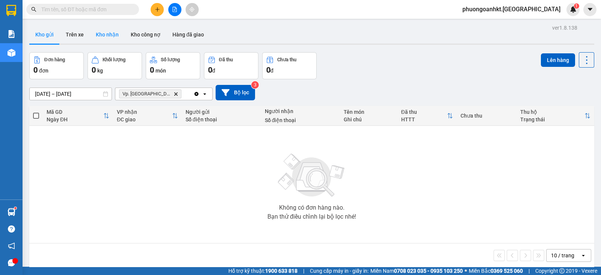
click at [107, 31] on button "Kho nhận" at bounding box center [107, 35] width 35 height 18
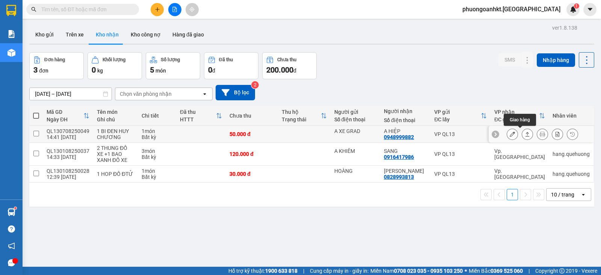
click at [524, 131] on icon at bounding box center [526, 133] width 5 height 5
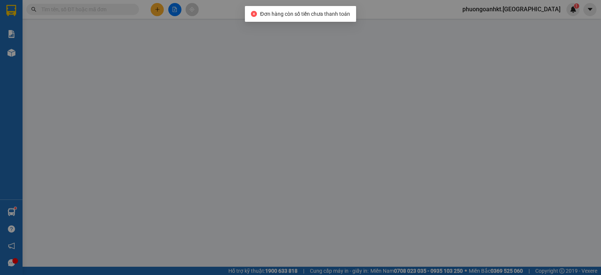
type input "A XE GRAD"
type input "0948999882"
type input "A HIỆP"
type input "50.000"
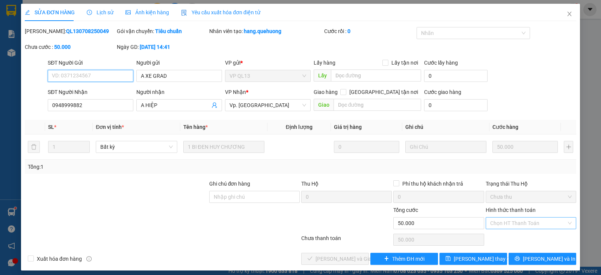
click at [562, 222] on div "Chọn HT Thanh Toán" at bounding box center [530, 223] width 90 height 12
click at [528, 86] on form "SĐT Người Gửi VD: 0371234567 Người gửi A XE GRAD VP gửi * VP QL13 Lấy hàng Lấy …" at bounding box center [300, 87] width 551 height 56
click at [516, 31] on div "Nhãn" at bounding box center [473, 33] width 114 height 12
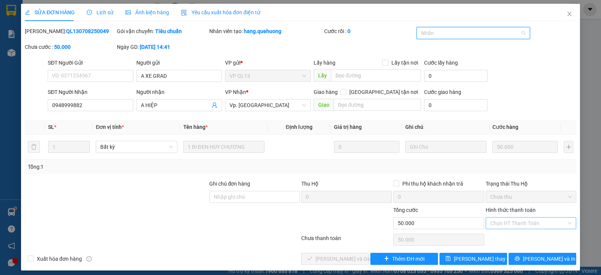
click at [518, 33] on div "Nhãn" at bounding box center [473, 33] width 114 height 12
click at [498, 46] on div "AMANOI" at bounding box center [467, 48] width 103 height 8
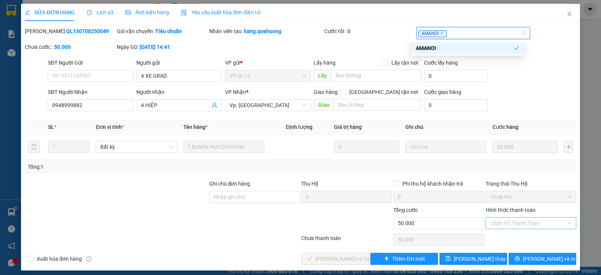
click at [524, 74] on div "SĐT Người Gửi VD: 0371234567 Người gửi A XE GRAD VP gửi * VP QL13 Lấy hàng Lấy …" at bounding box center [311, 72] width 531 height 26
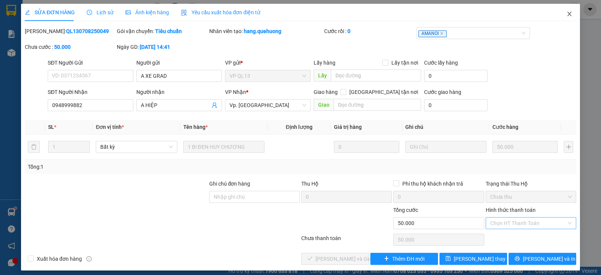
click at [566, 17] on icon "close" at bounding box center [569, 14] width 6 height 6
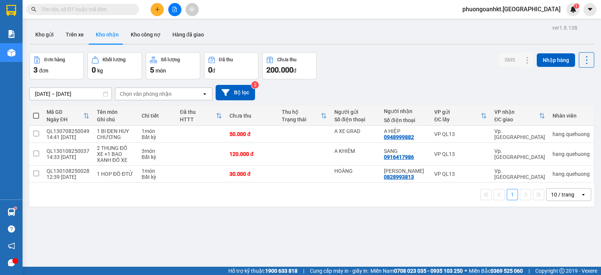
click at [155, 5] on button at bounding box center [157, 9] width 13 height 13
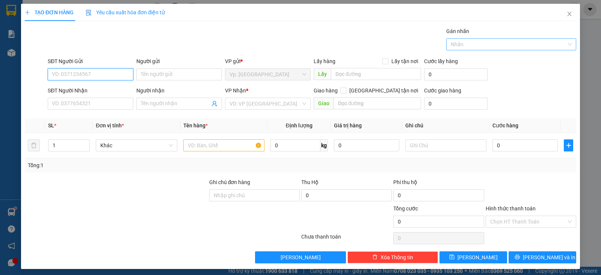
click at [564, 44] on div "Nhãn" at bounding box center [511, 44] width 130 height 12
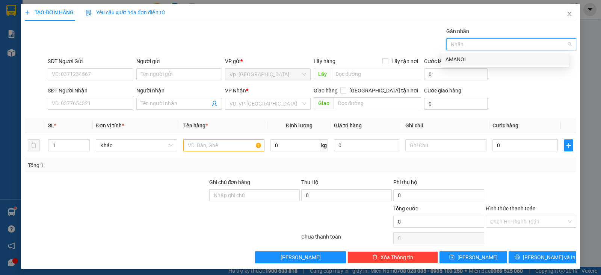
click at [499, 57] on div "AMANOI" at bounding box center [504, 59] width 119 height 8
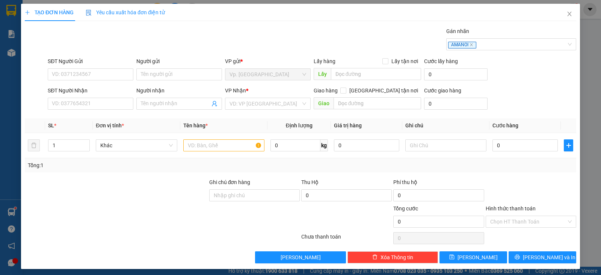
click at [509, 85] on form "SĐT Người Gửi VD: 0371234567 Người gửi Tên người gửi VP gửi * Vp. Phan Rang Lấy…" at bounding box center [300, 85] width 551 height 56
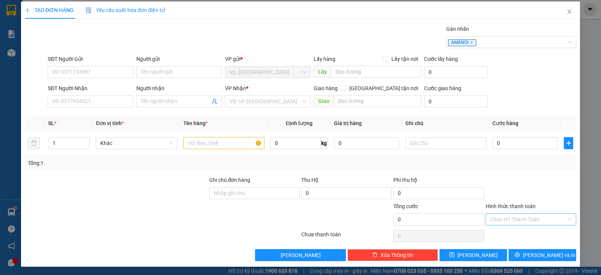
click at [561, 218] on div "Chọn HT Thanh Toán" at bounding box center [530, 219] width 90 height 12
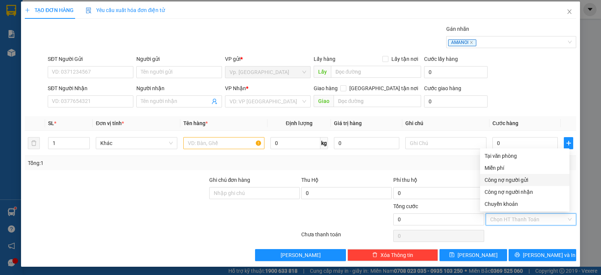
click at [514, 177] on div "Công nợ người gửi" at bounding box center [524, 180] width 80 height 8
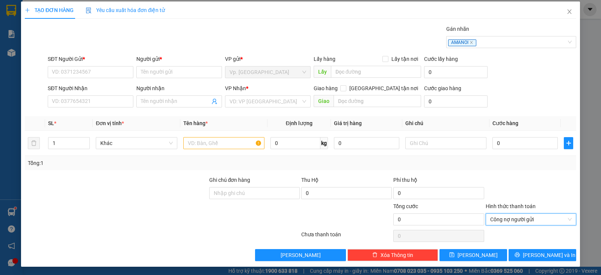
scroll to position [0, 0]
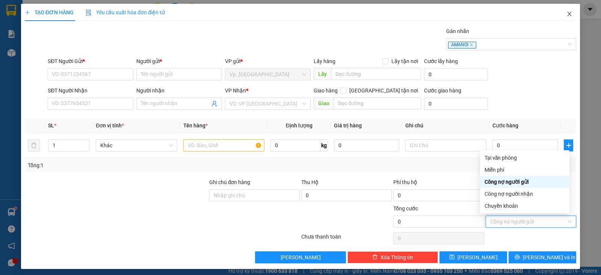
click at [566, 17] on icon "close" at bounding box center [569, 14] width 6 height 6
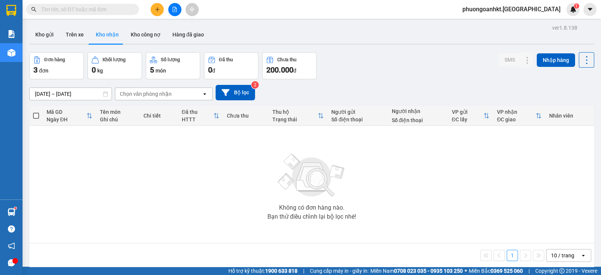
click at [99, 33] on button "Kho nhận" at bounding box center [107, 35] width 35 height 18
click at [161, 94] on div "Chọn văn phòng nhận" at bounding box center [146, 94] width 52 height 8
click at [417, 81] on div "01/08/2025 – 13/08/2025 Press the down arrow key to interact with the calendar …" at bounding box center [311, 92] width 565 height 27
click at [143, 37] on button "Kho công nợ" at bounding box center [146, 35] width 42 height 18
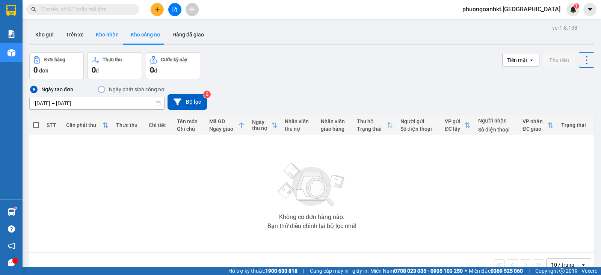
click at [111, 38] on button "Kho nhận" at bounding box center [107, 35] width 35 height 18
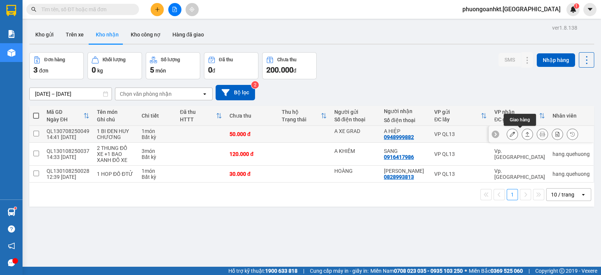
click at [524, 134] on icon at bounding box center [526, 133] width 5 height 5
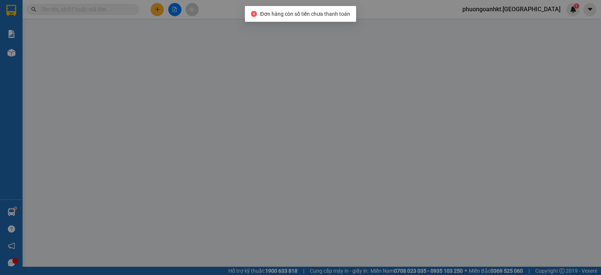
type input "A XE GRAD"
type input "0948999882"
type input "A HIỆP"
type input "50.000"
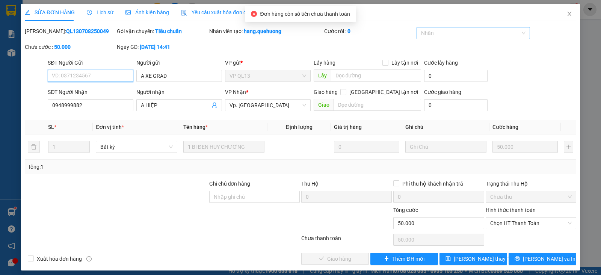
click at [517, 33] on div "Nhãn" at bounding box center [473, 33] width 114 height 12
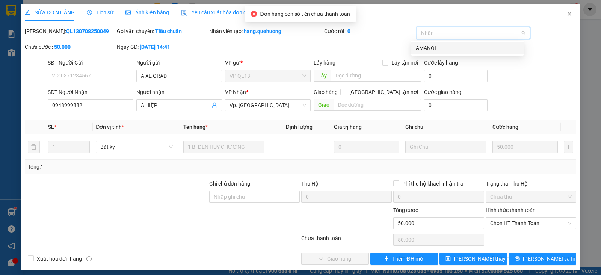
click at [467, 46] on div "AMANOI" at bounding box center [467, 48] width 103 height 8
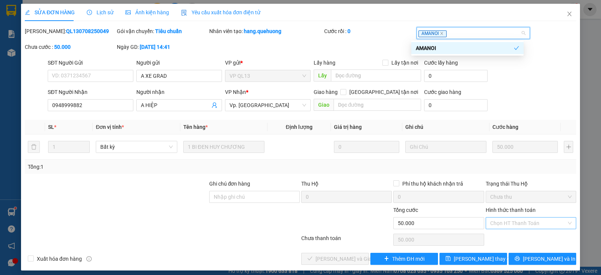
click at [562, 225] on div "Chọn HT Thanh Toán" at bounding box center [530, 223] width 90 height 12
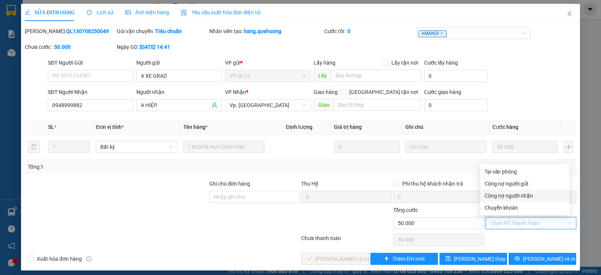
click at [531, 193] on div "Công nợ người nhận" at bounding box center [524, 195] width 80 height 8
type input "0"
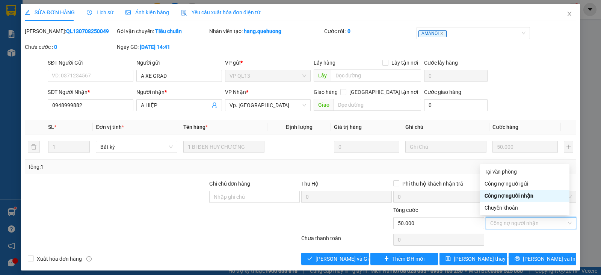
click at [146, 200] on div at bounding box center [116, 192] width 184 height 26
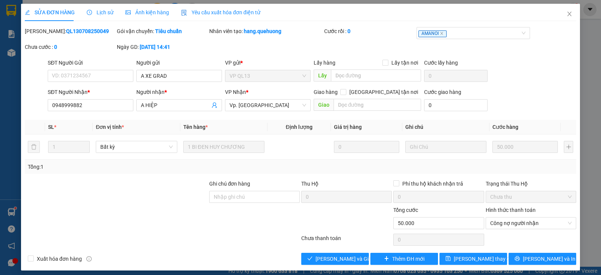
click at [524, 59] on div "SĐT Người Gửi VD: 0371234567 Người gửi A XE GRAD VP gửi * VP QL13 Lấy hàng Lấy …" at bounding box center [311, 72] width 531 height 26
click at [566, 14] on icon "close" at bounding box center [569, 14] width 6 height 6
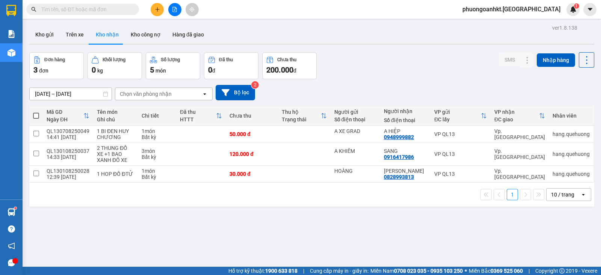
click at [154, 10] on button at bounding box center [157, 9] width 13 height 13
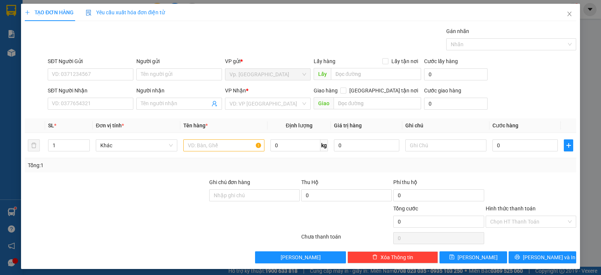
click at [479, 66] on div "Cước lấy hàng" at bounding box center [455, 62] width 63 height 11
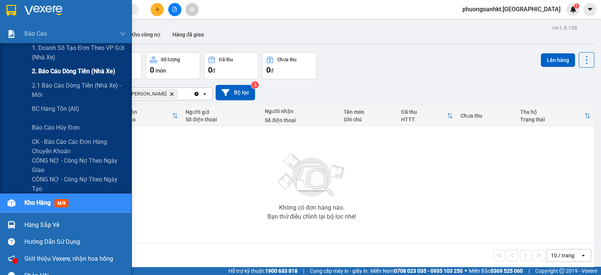
click at [64, 75] on span "2. Báo cáo dòng tiền (nhà xe)" at bounding box center [73, 70] width 83 height 9
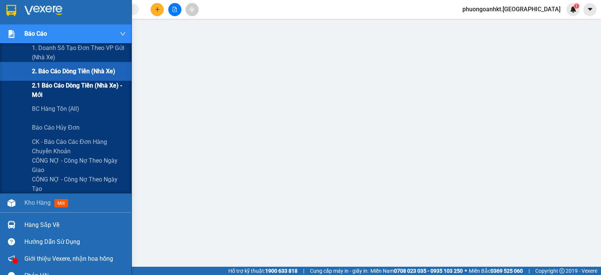
click at [70, 83] on span "2.1 Báo cáo dòng tiền (nhà xe) - mới" at bounding box center [79, 90] width 94 height 19
